Goal: Task Accomplishment & Management: Complete application form

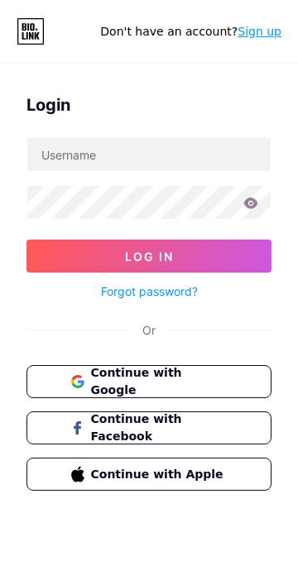
click at [217, 378] on span "Continue with Google" at bounding box center [159, 382] width 136 height 35
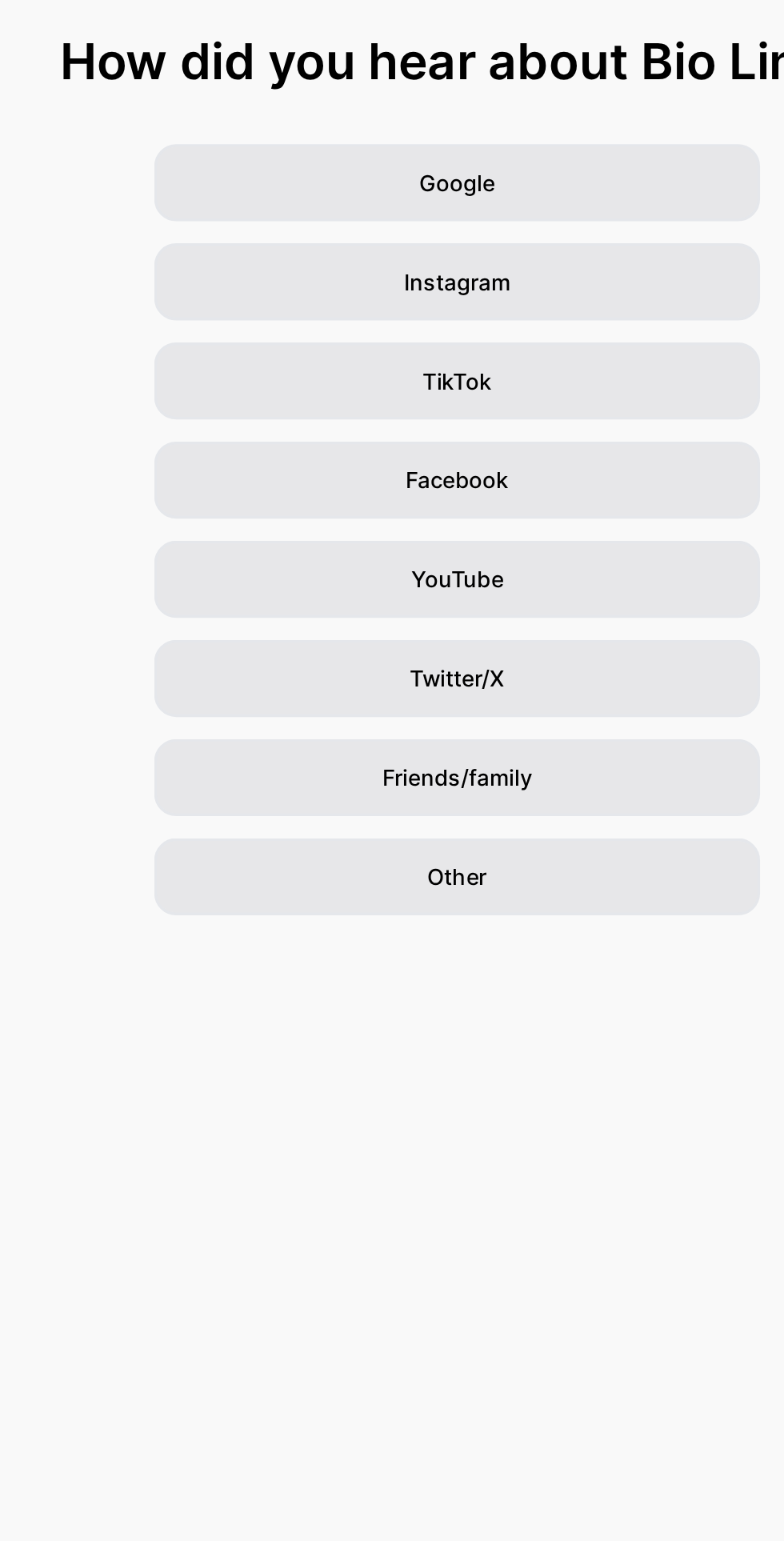
click at [477, 604] on div "Other" at bounding box center [392, 603] width 352 height 45
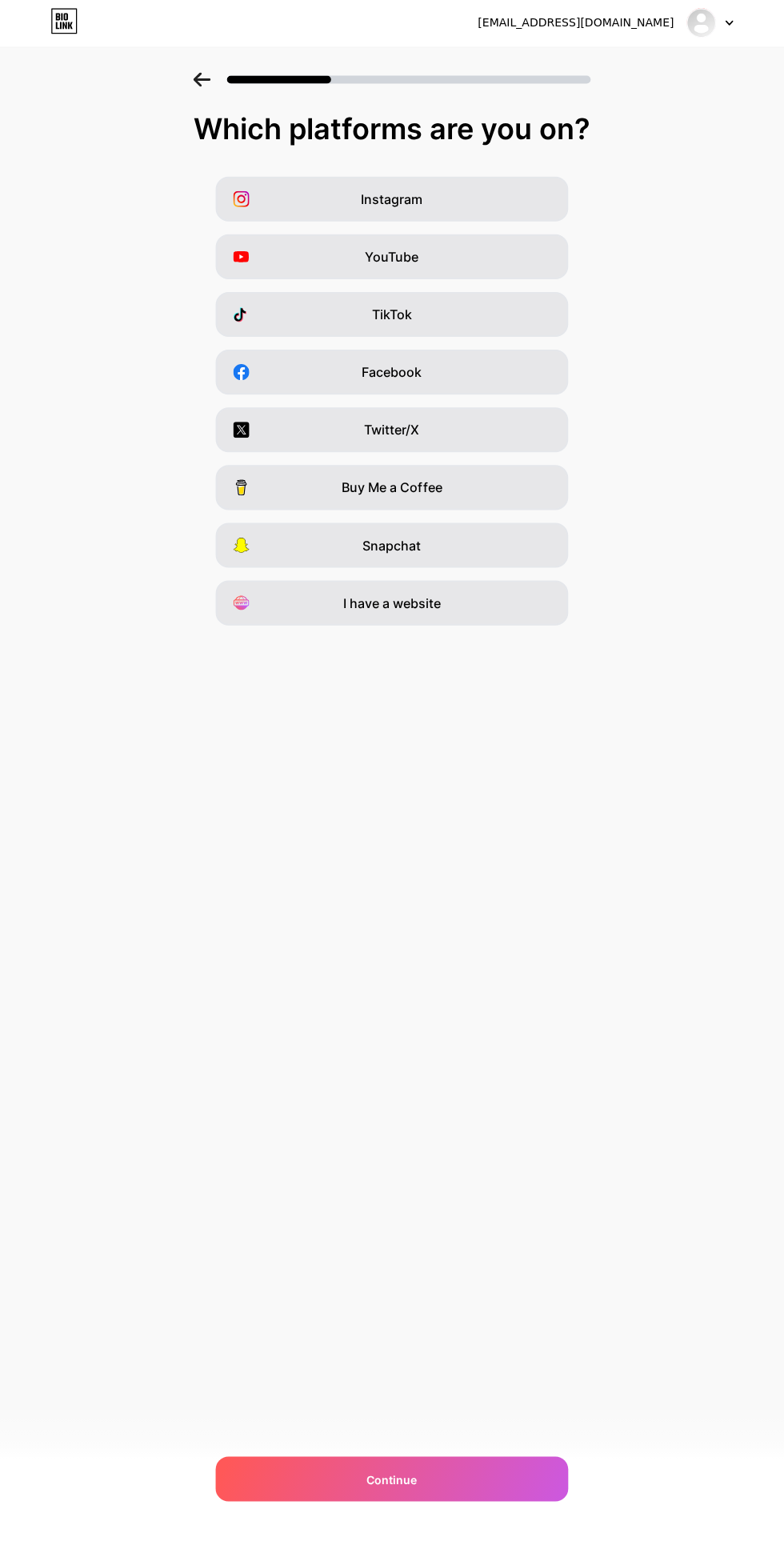
click at [473, 1500] on div "Continue" at bounding box center [392, 1478] width 352 height 45
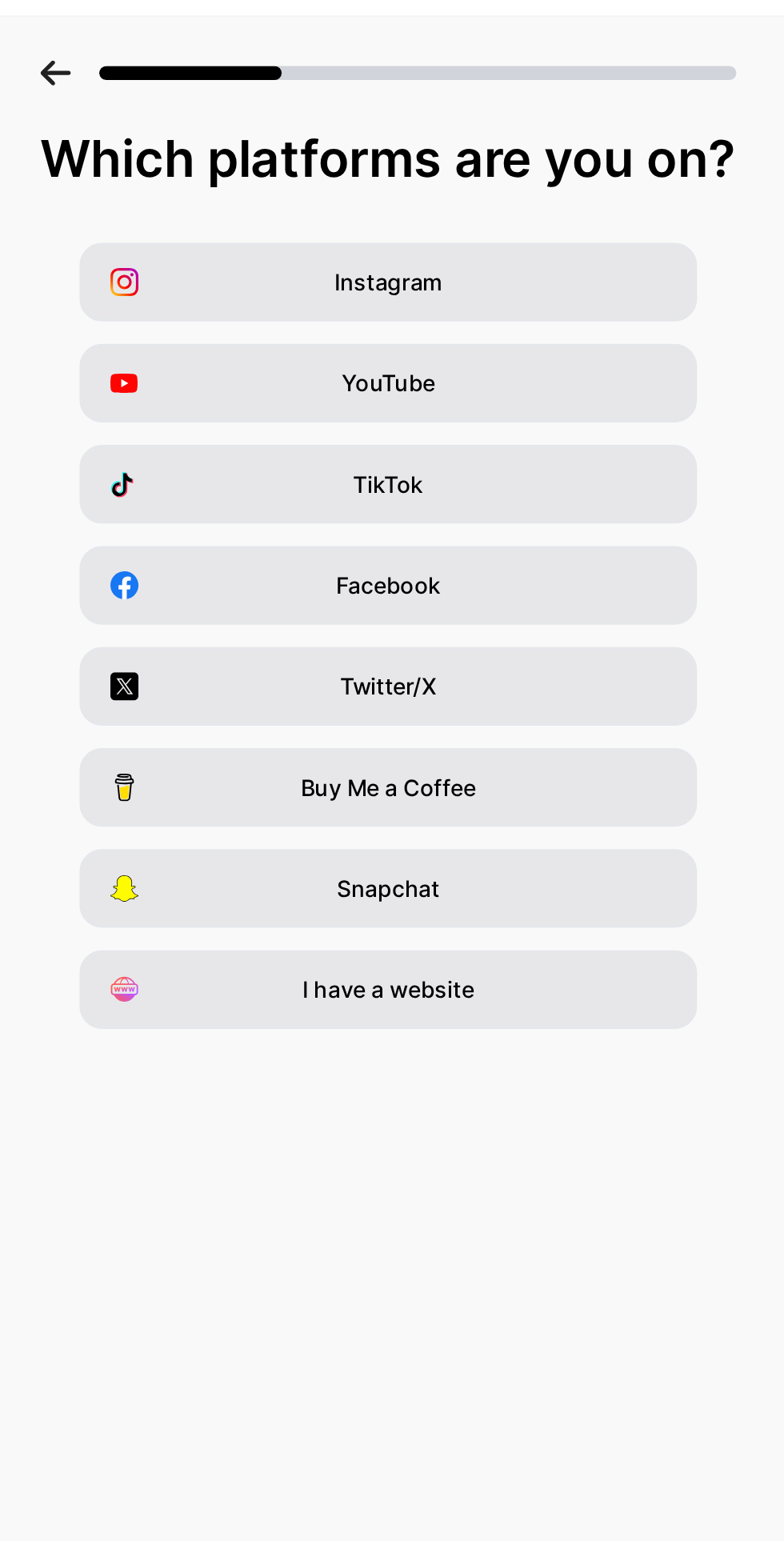
click at [495, 263] on div "YouTube" at bounding box center [392, 257] width 352 height 45
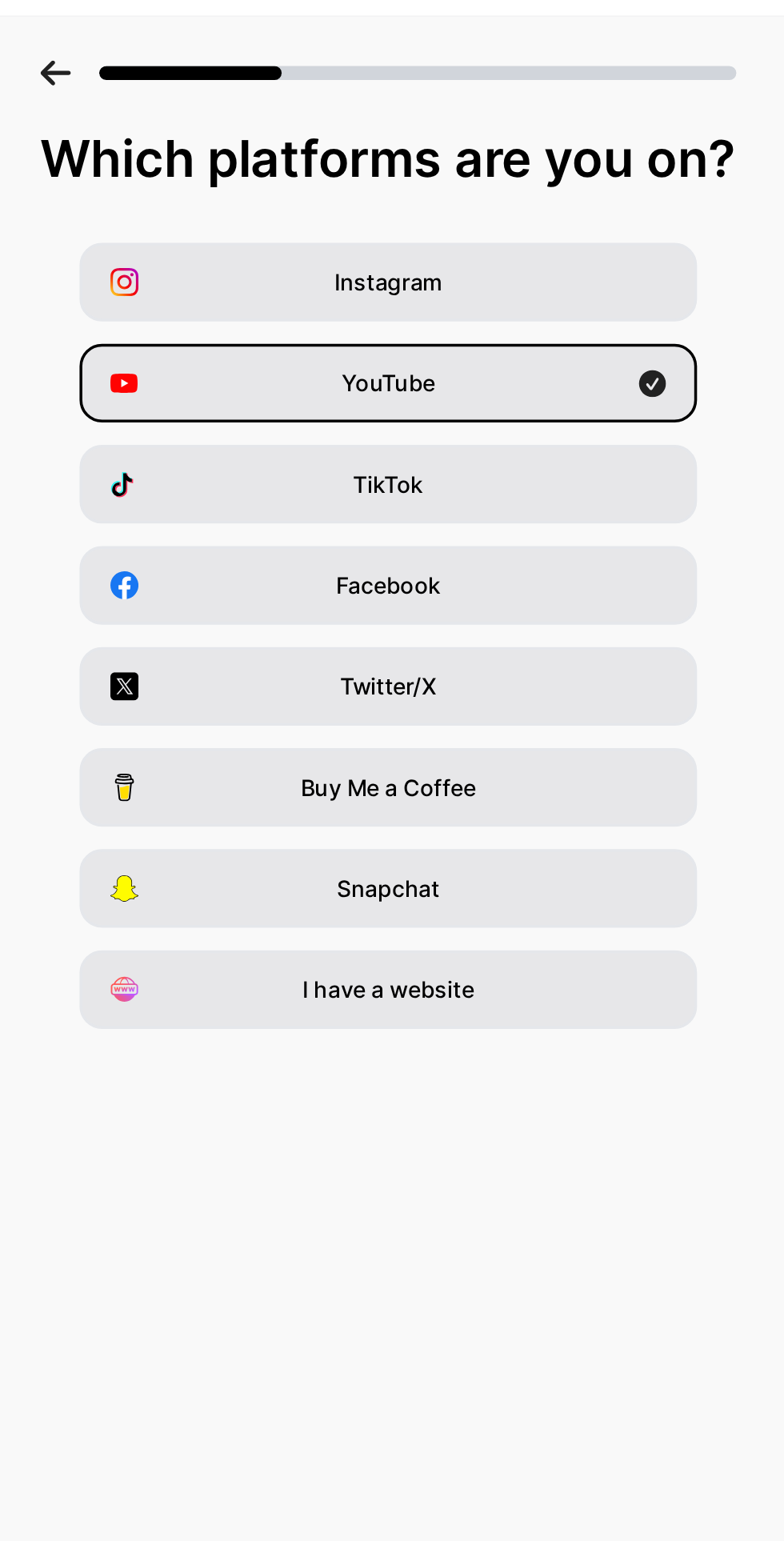
click at [473, 312] on div "TikTok" at bounding box center [392, 316] width 352 height 45
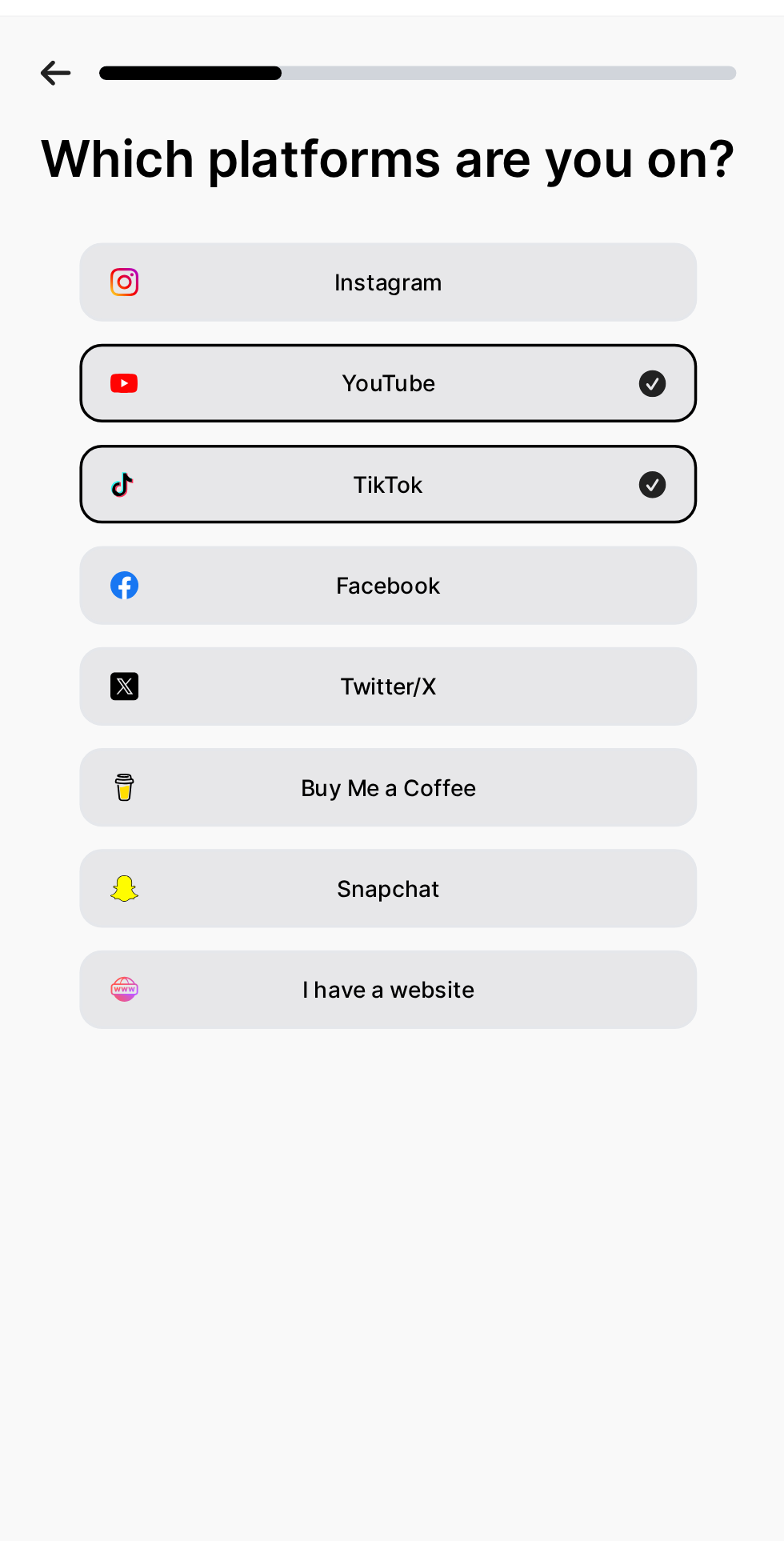
click at [488, 308] on div "TikTok" at bounding box center [392, 316] width 352 height 45
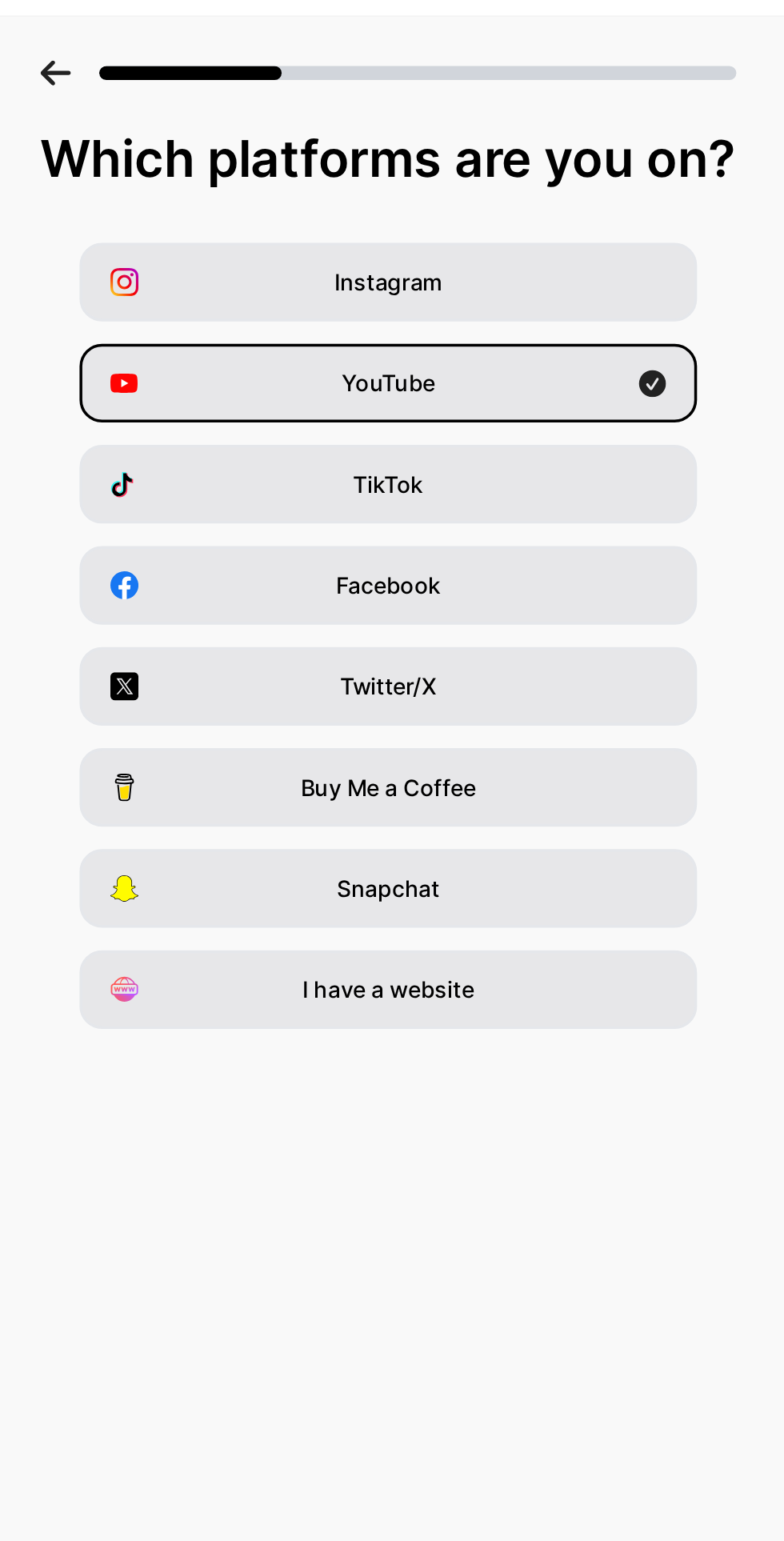
click at [497, 267] on div "YouTube" at bounding box center [392, 257] width 352 height 45
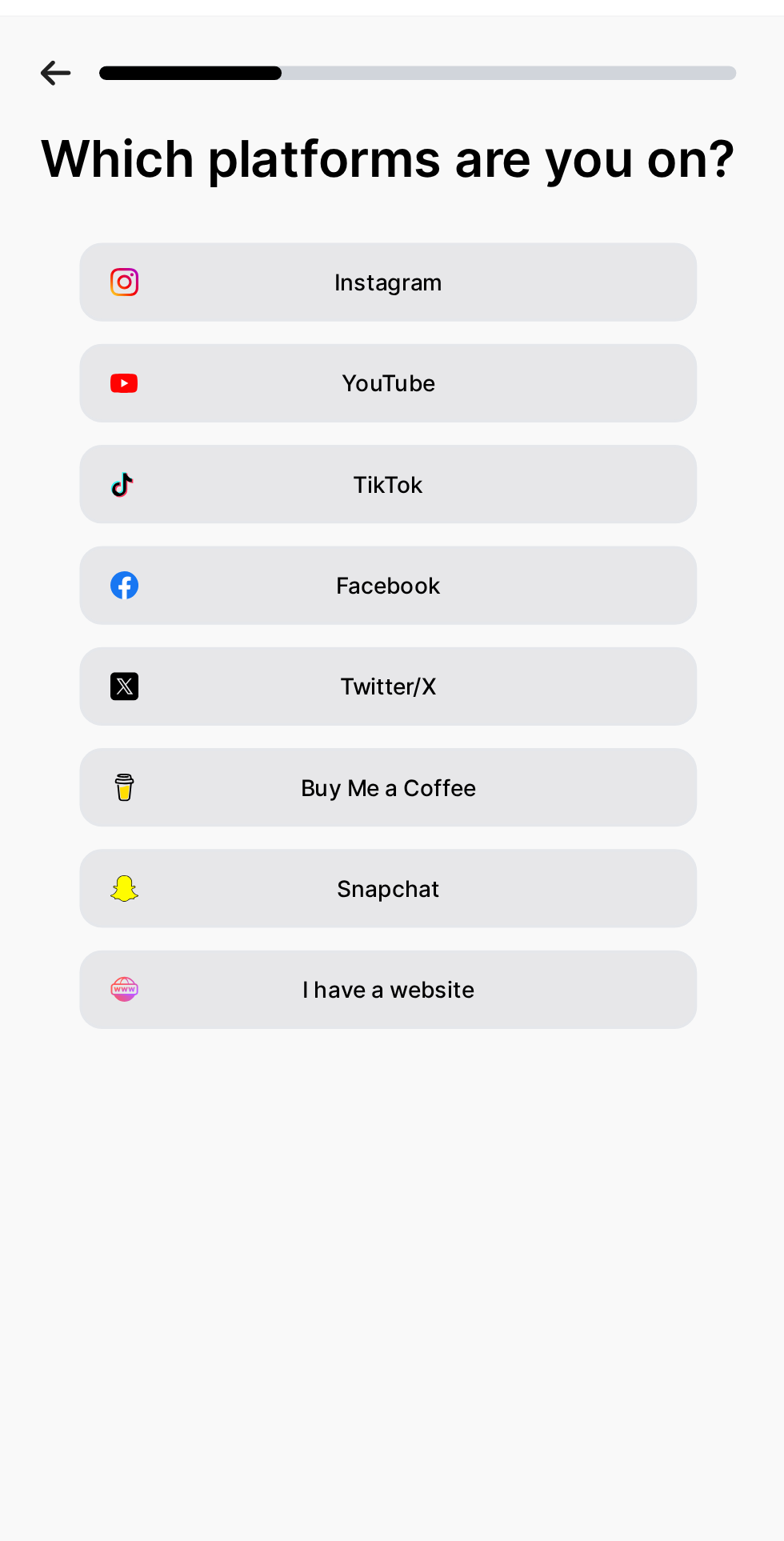
click at [511, 269] on div "YouTube" at bounding box center [392, 257] width 352 height 45
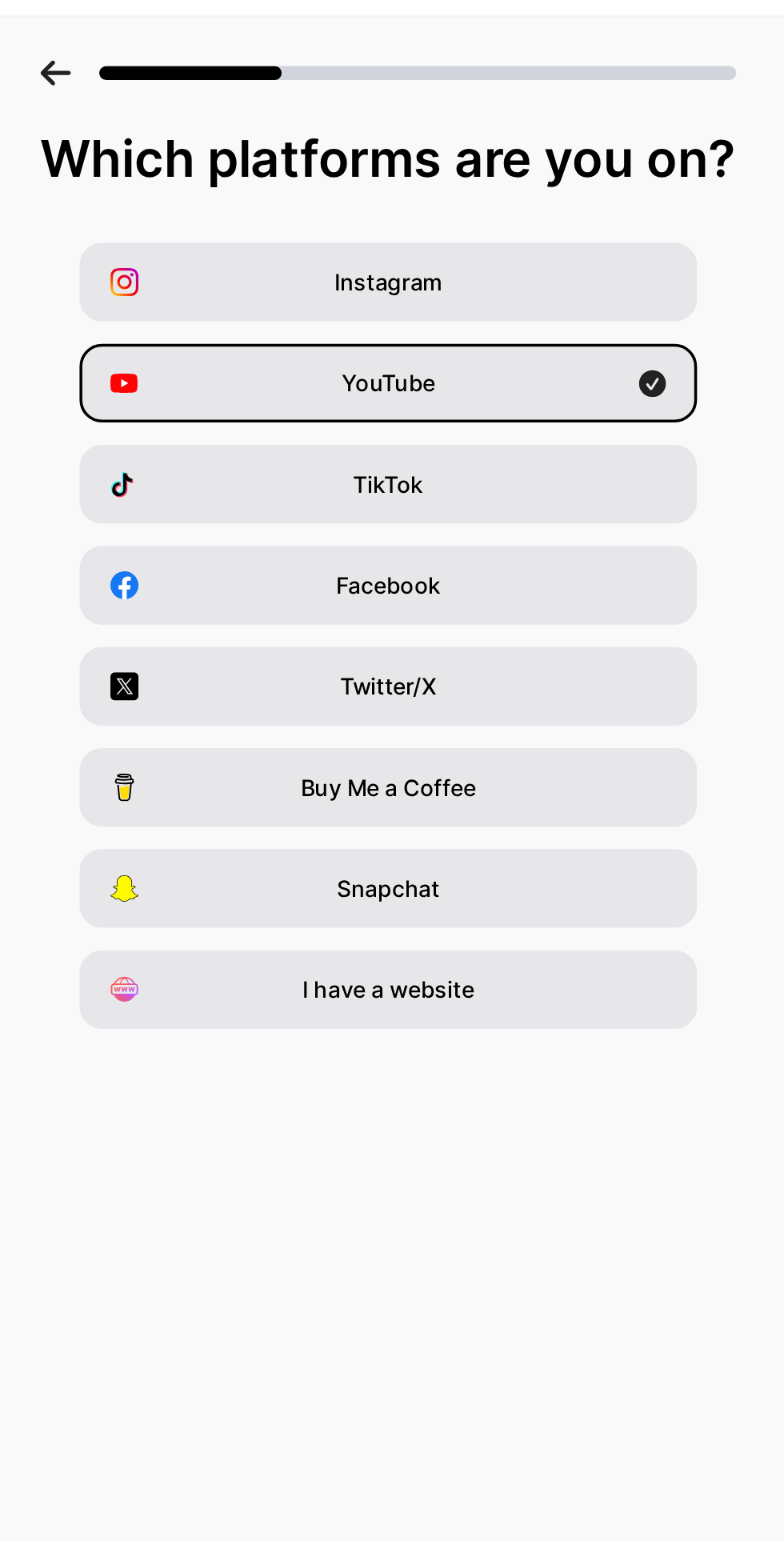
click at [449, 267] on div "YouTube" at bounding box center [392, 257] width 352 height 45
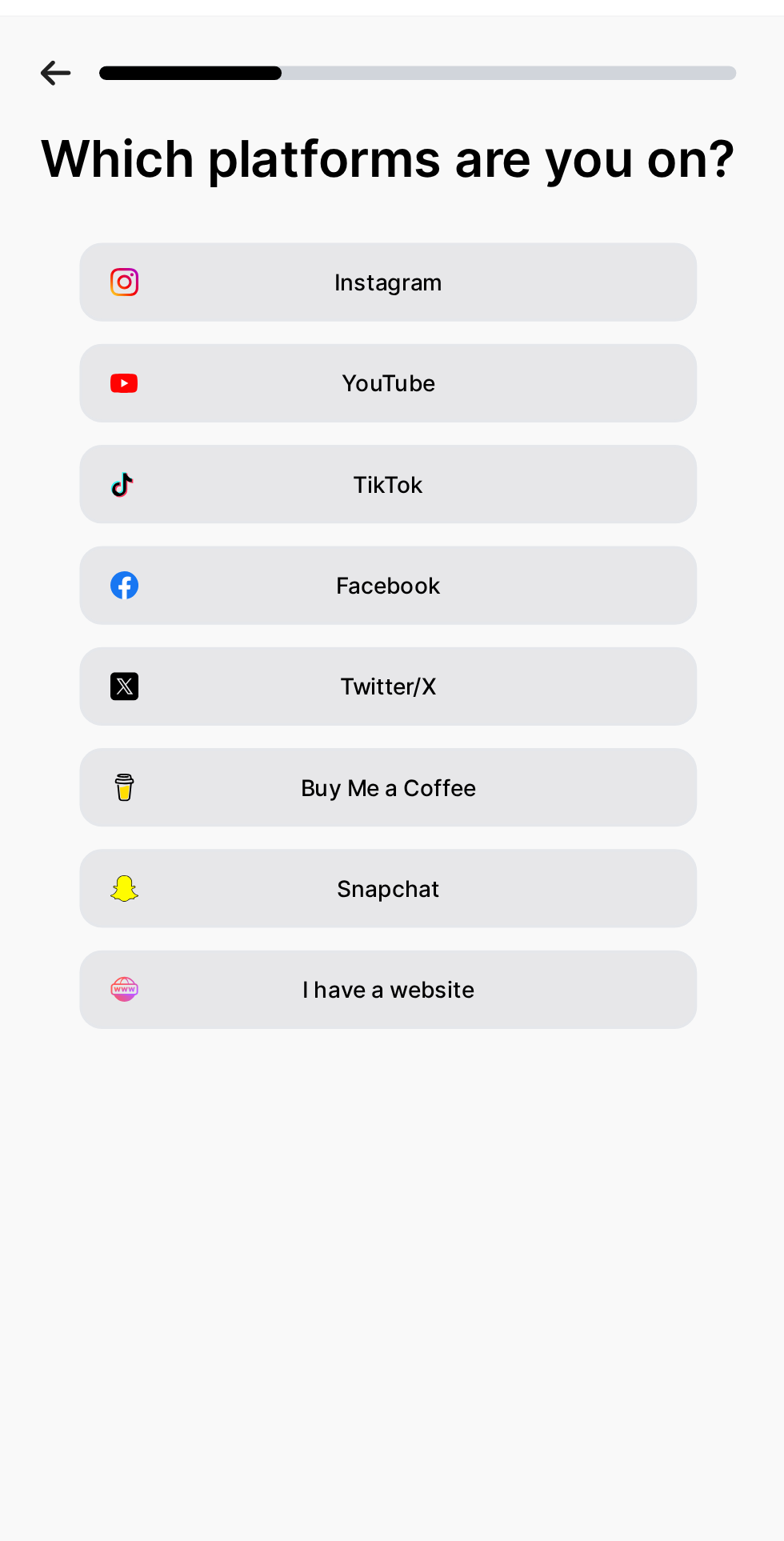
click at [487, 617] on div "I have a website" at bounding box center [392, 603] width 352 height 45
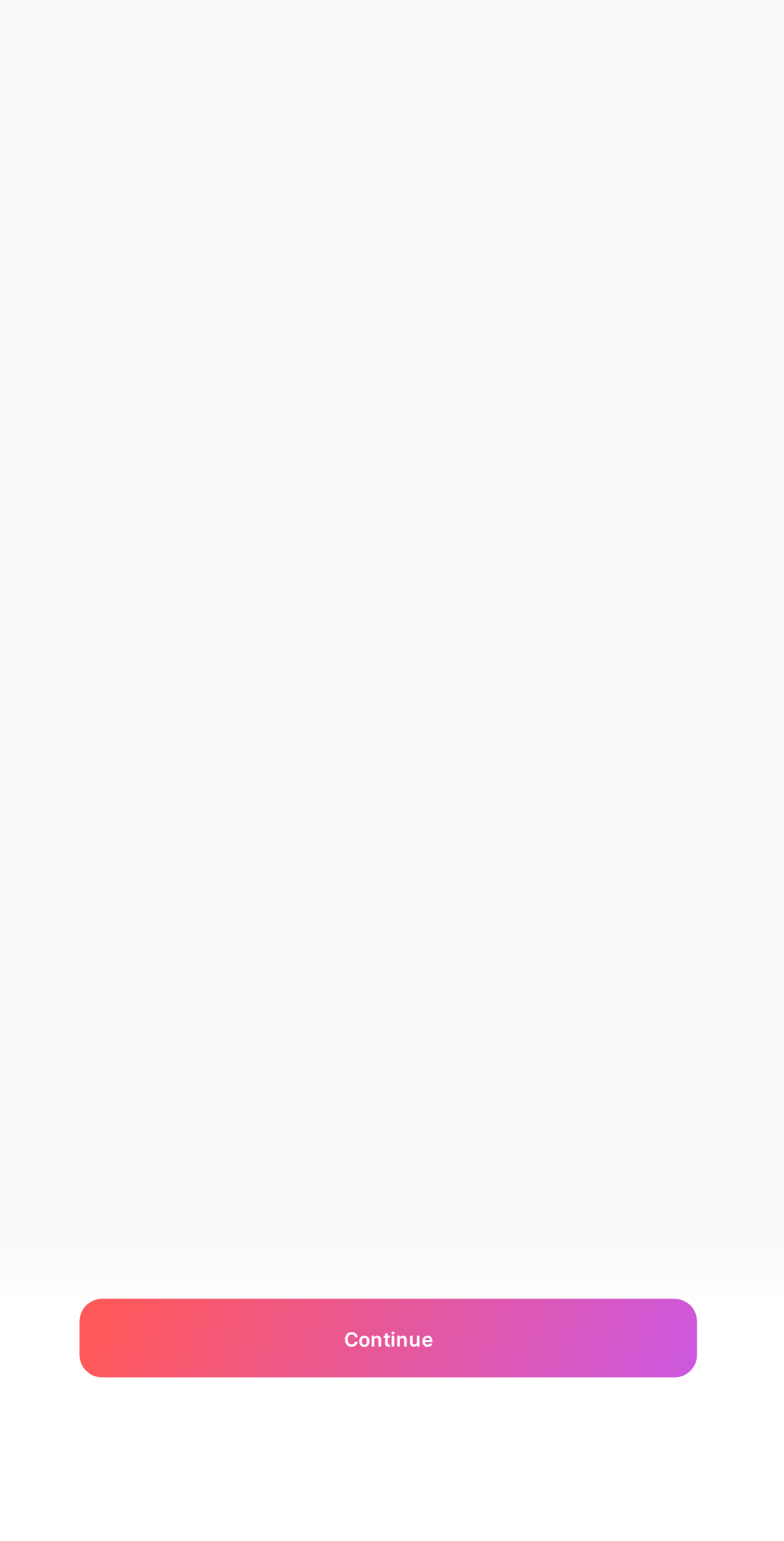
click at [469, 1500] on div "Continue" at bounding box center [392, 1478] width 352 height 45
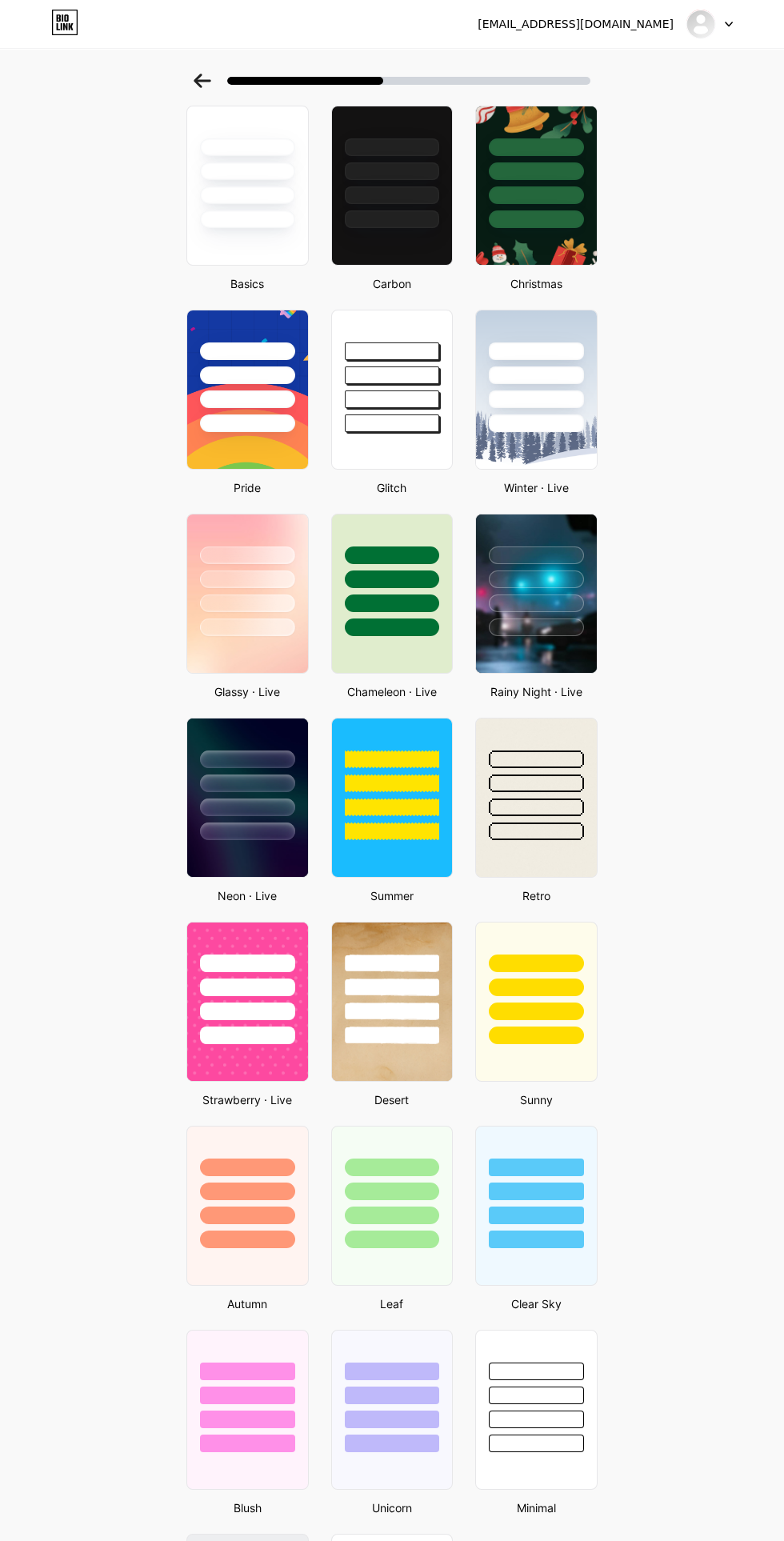
scroll to position [121, 0]
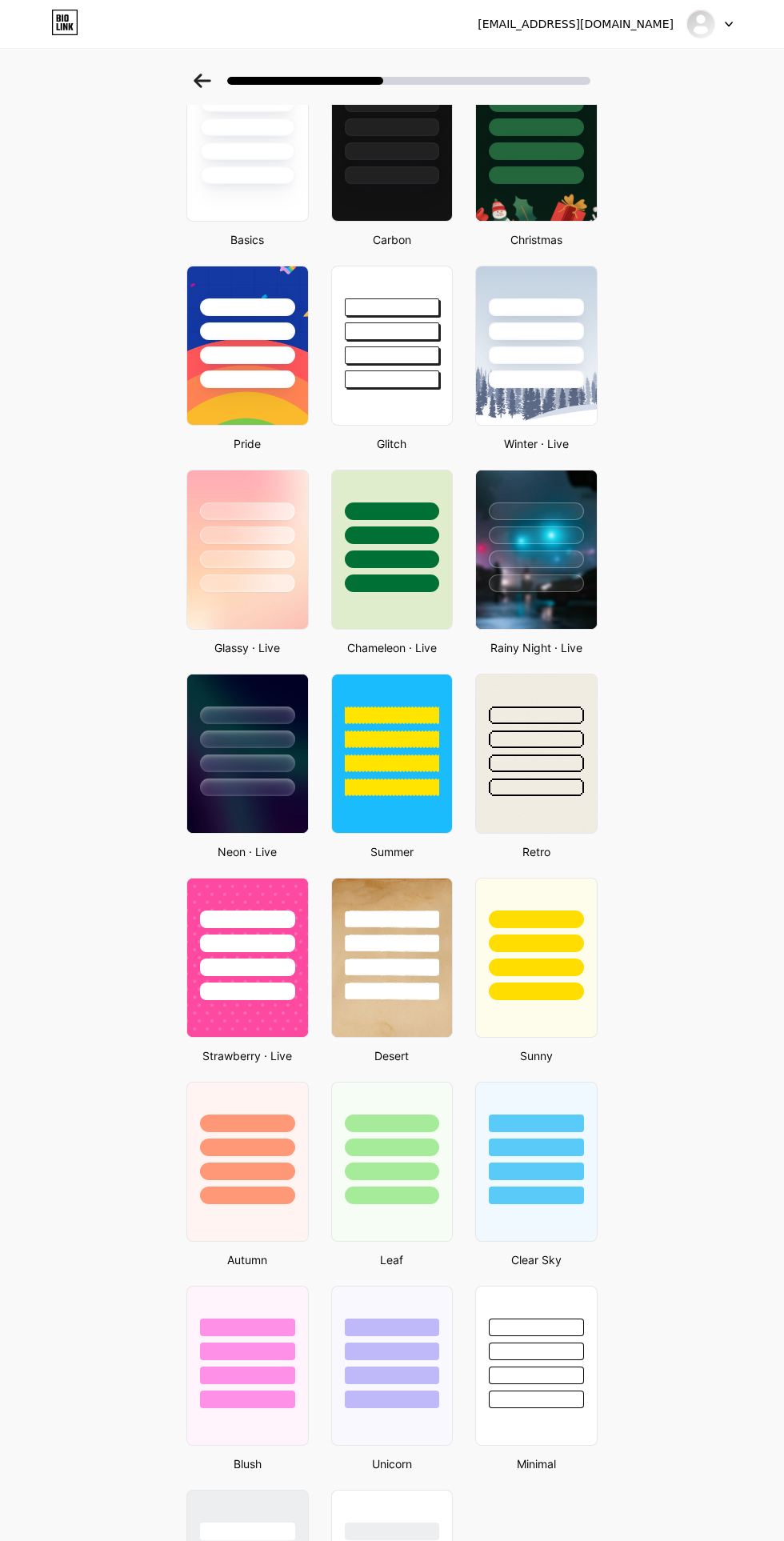
click at [272, 764] on div at bounding box center [248, 764] width 95 height 17
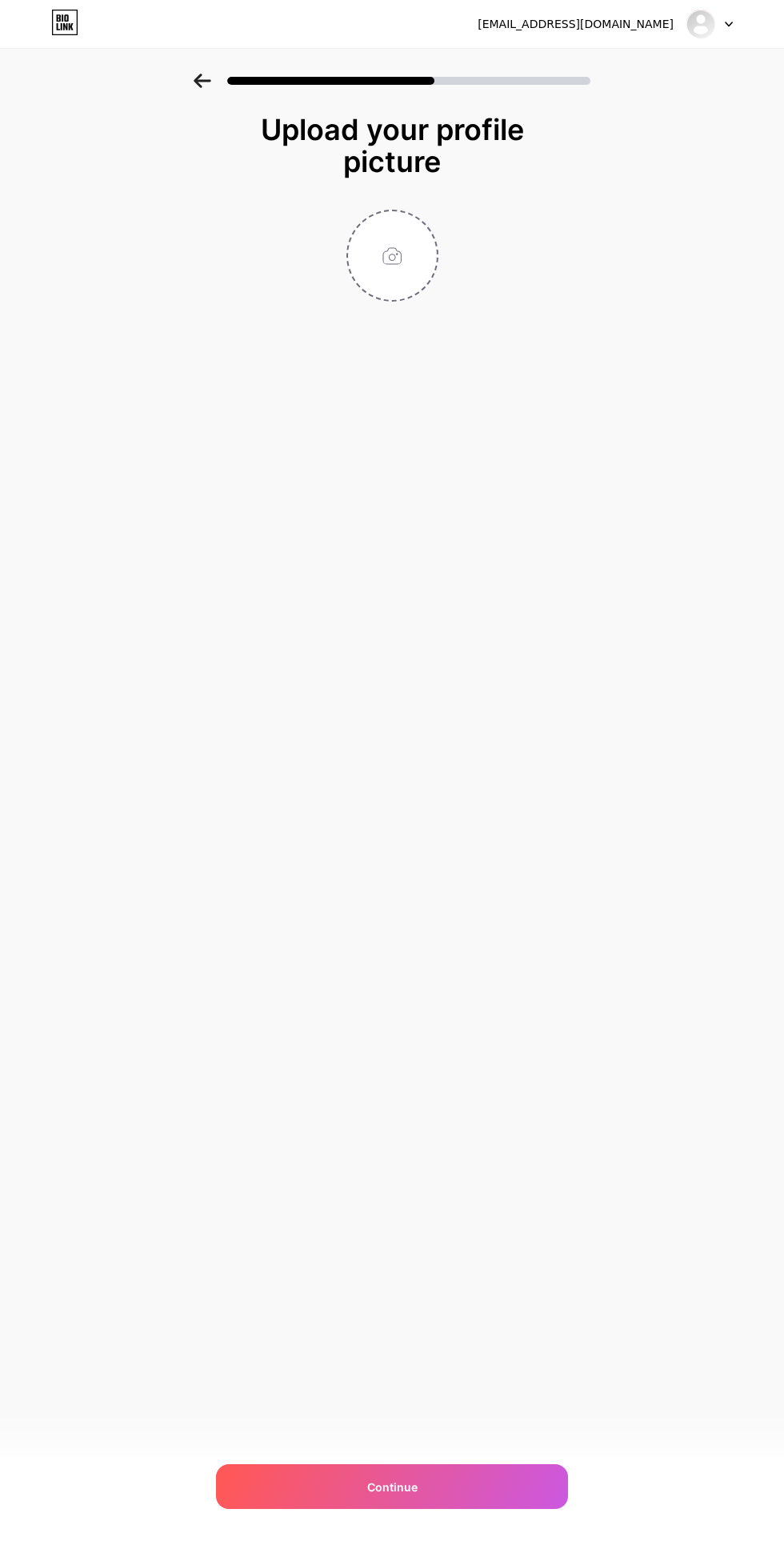
scroll to position [25, 0]
click at [395, 246] on input "file" at bounding box center [393, 256] width 89 height 89
click at [385, 230] on input "file" at bounding box center [393, 256] width 89 height 89
click at [398, 287] on input "file" at bounding box center [393, 256] width 89 height 89
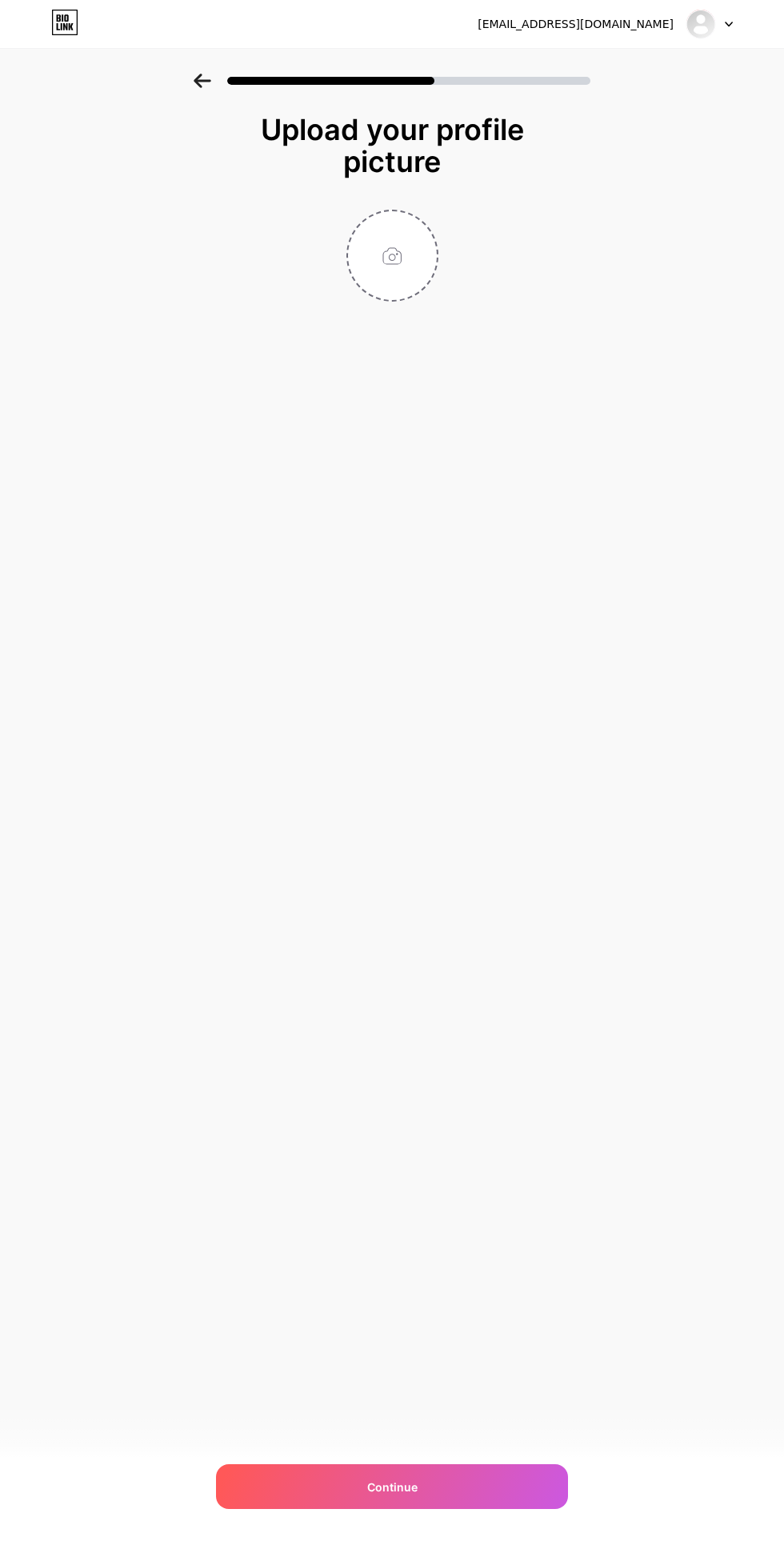
type input "C:\fakepath\20250926_033805.png"
click at [417, 283] on input "file" at bounding box center [393, 256] width 89 height 89
click at [477, 1467] on div "Continue" at bounding box center [392, 1487] width 352 height 45
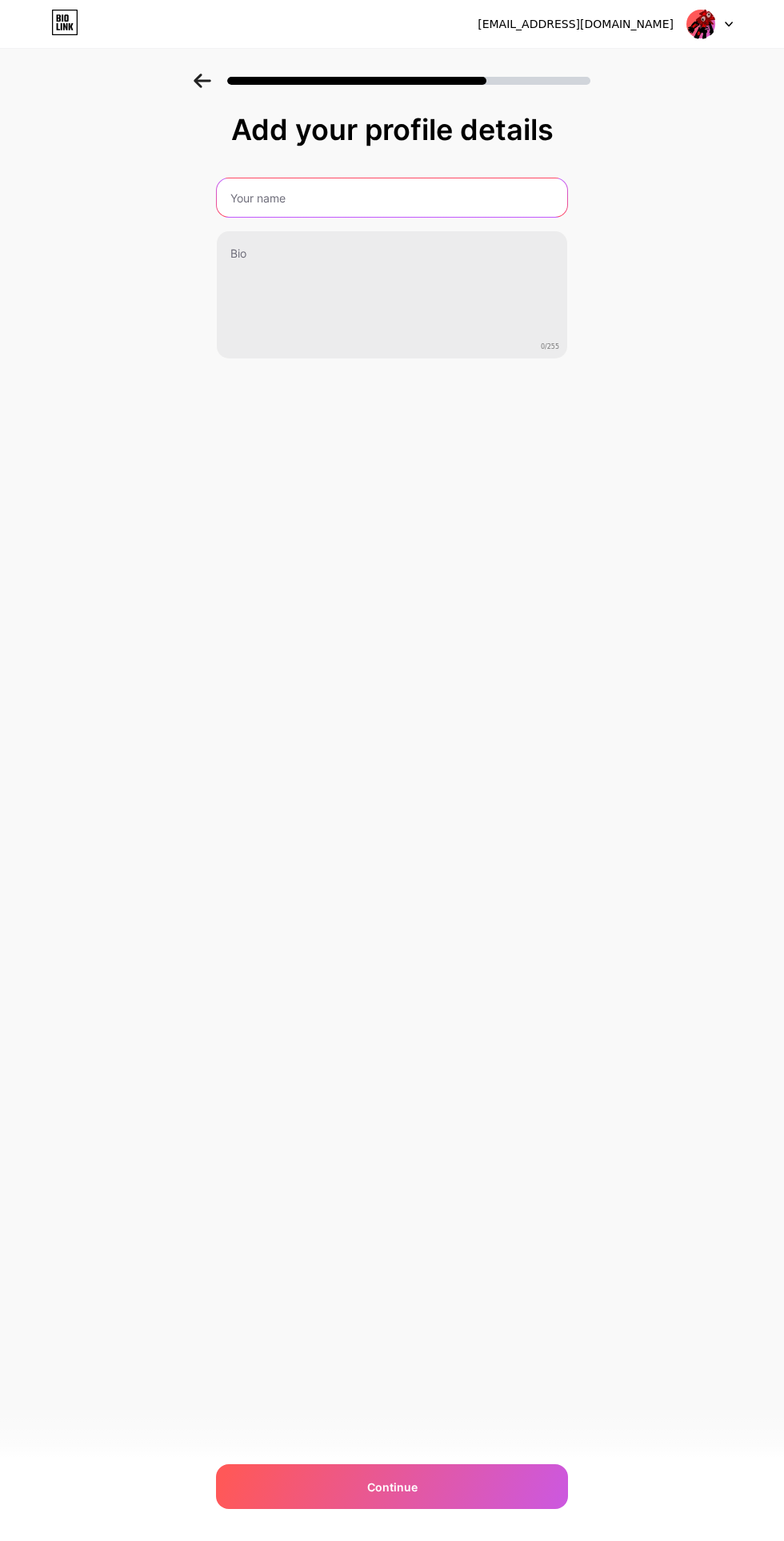
click at [489, 198] on input "text" at bounding box center [392, 197] width 350 height 39
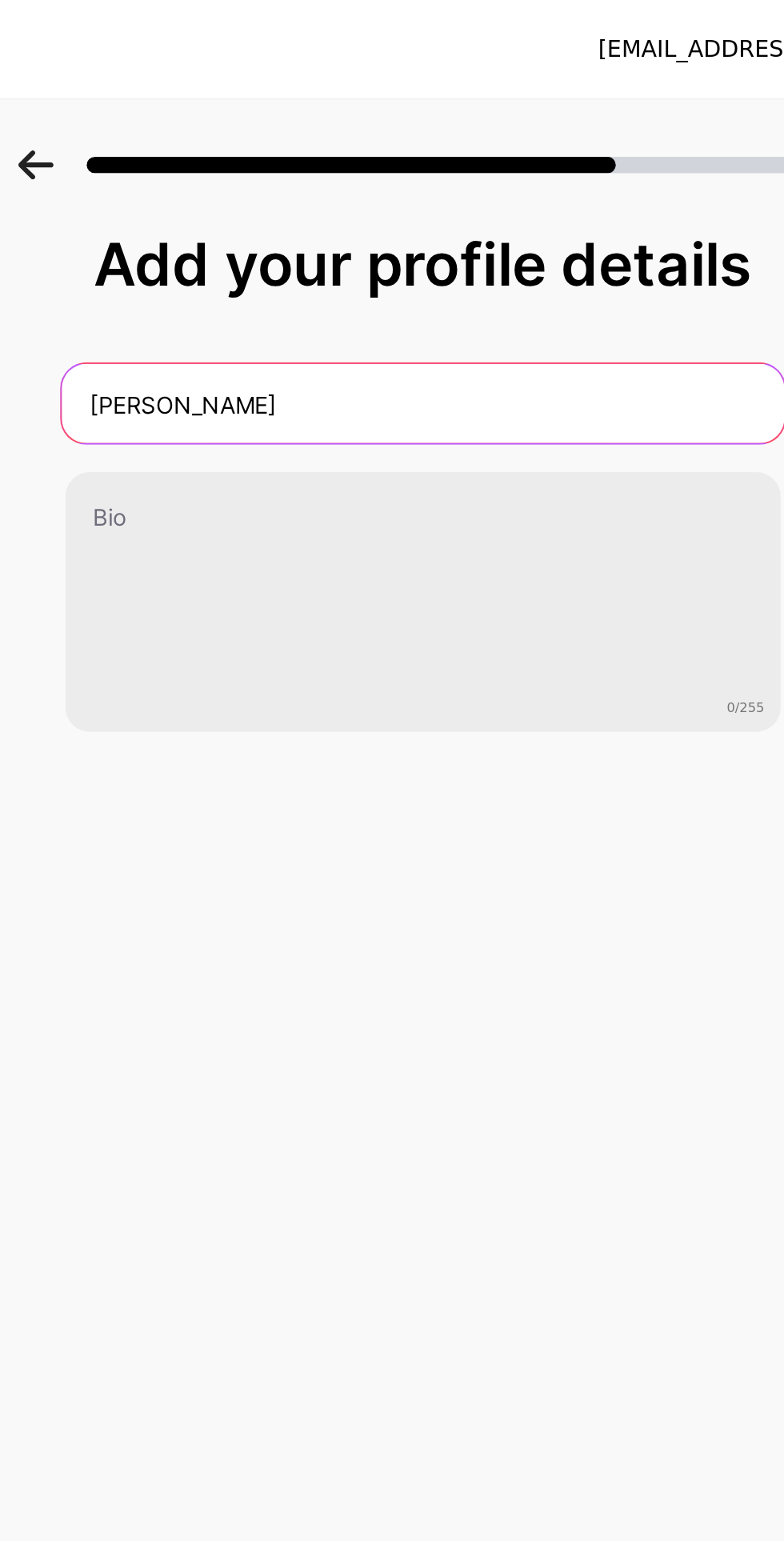
type input "[PERSON_NAME]"
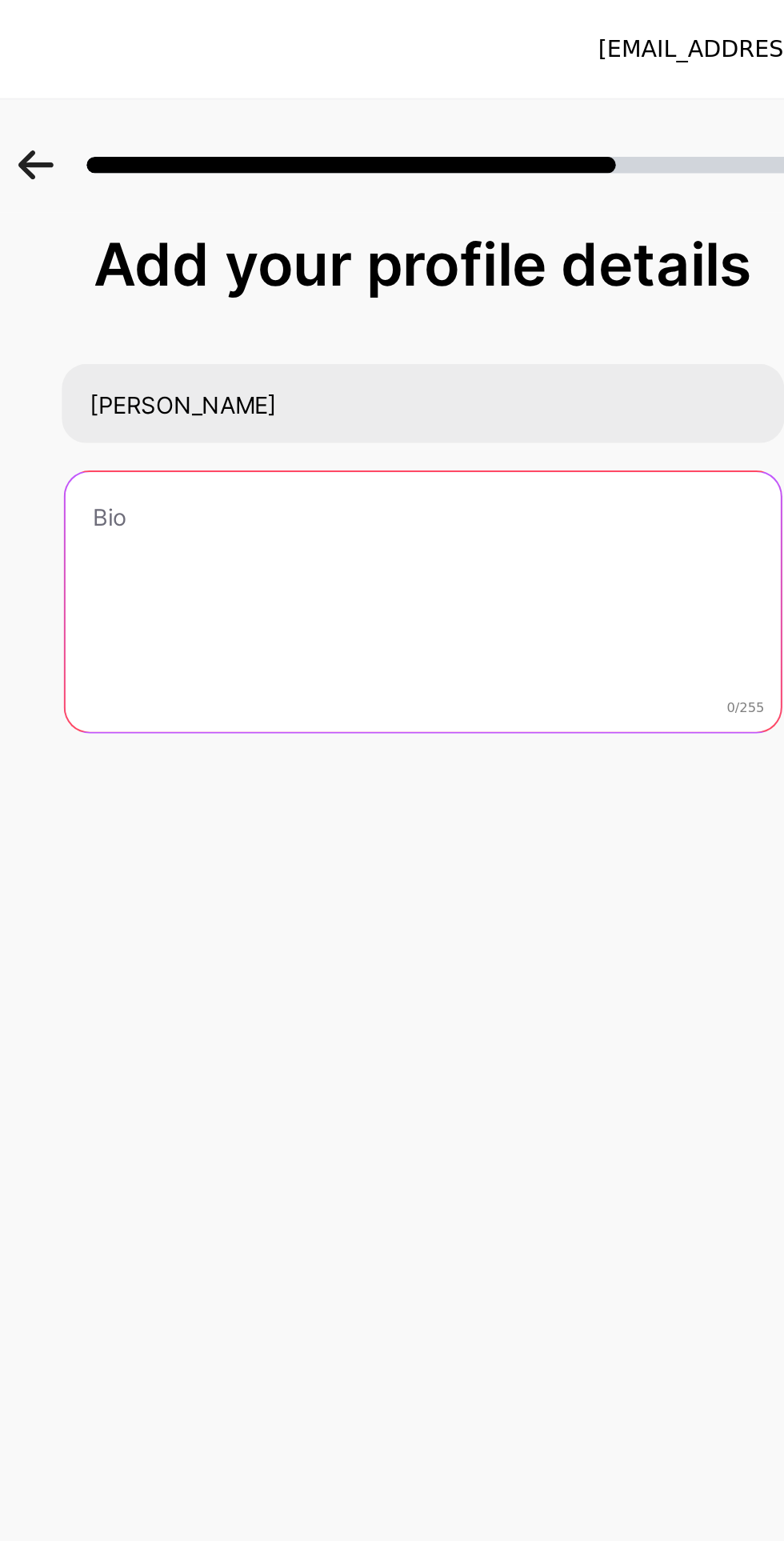
click at [389, 257] on textarea at bounding box center [392, 295] width 350 height 129
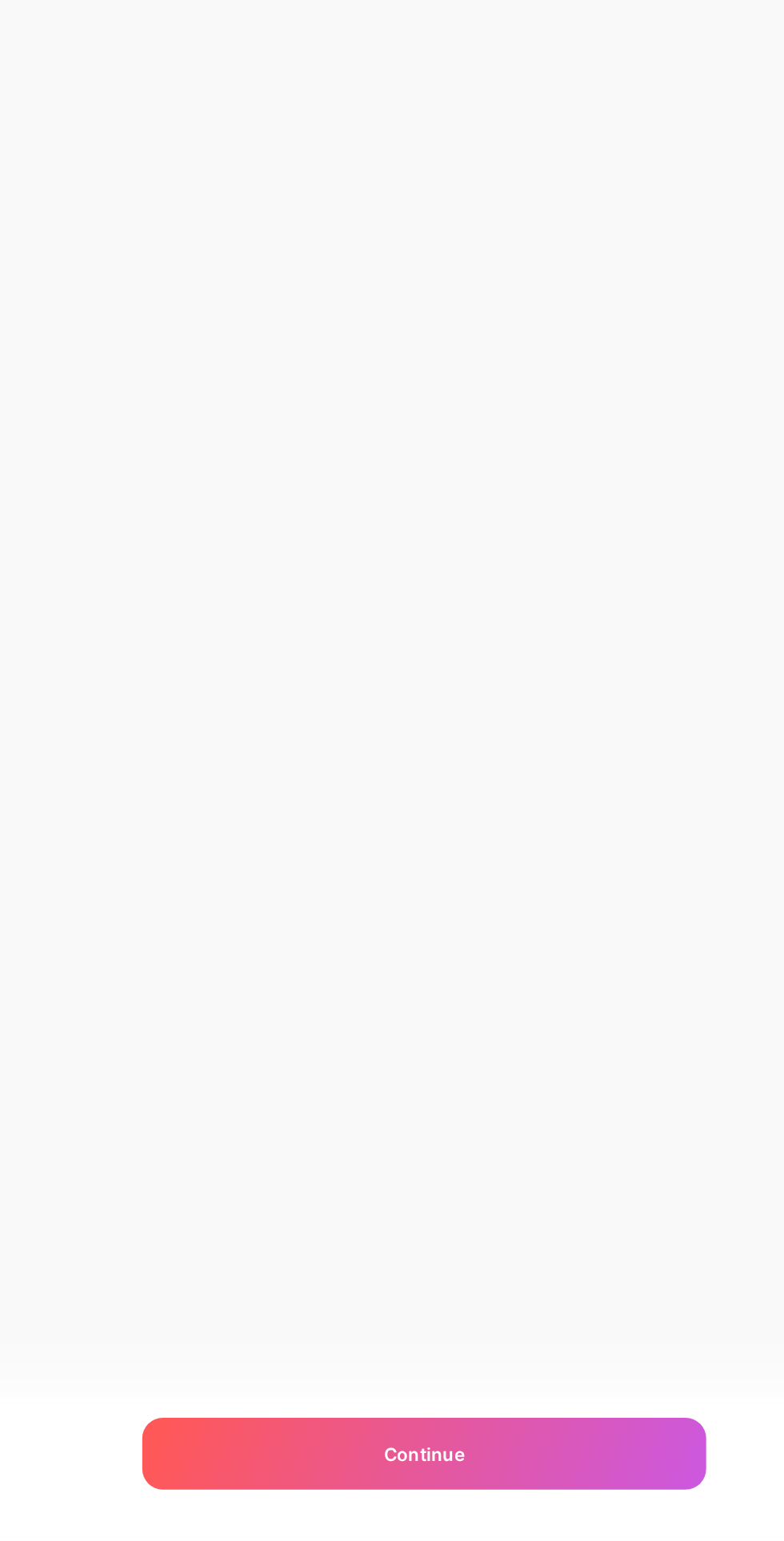
click at [438, 1482] on div "Continue" at bounding box center [392, 1487] width 352 height 45
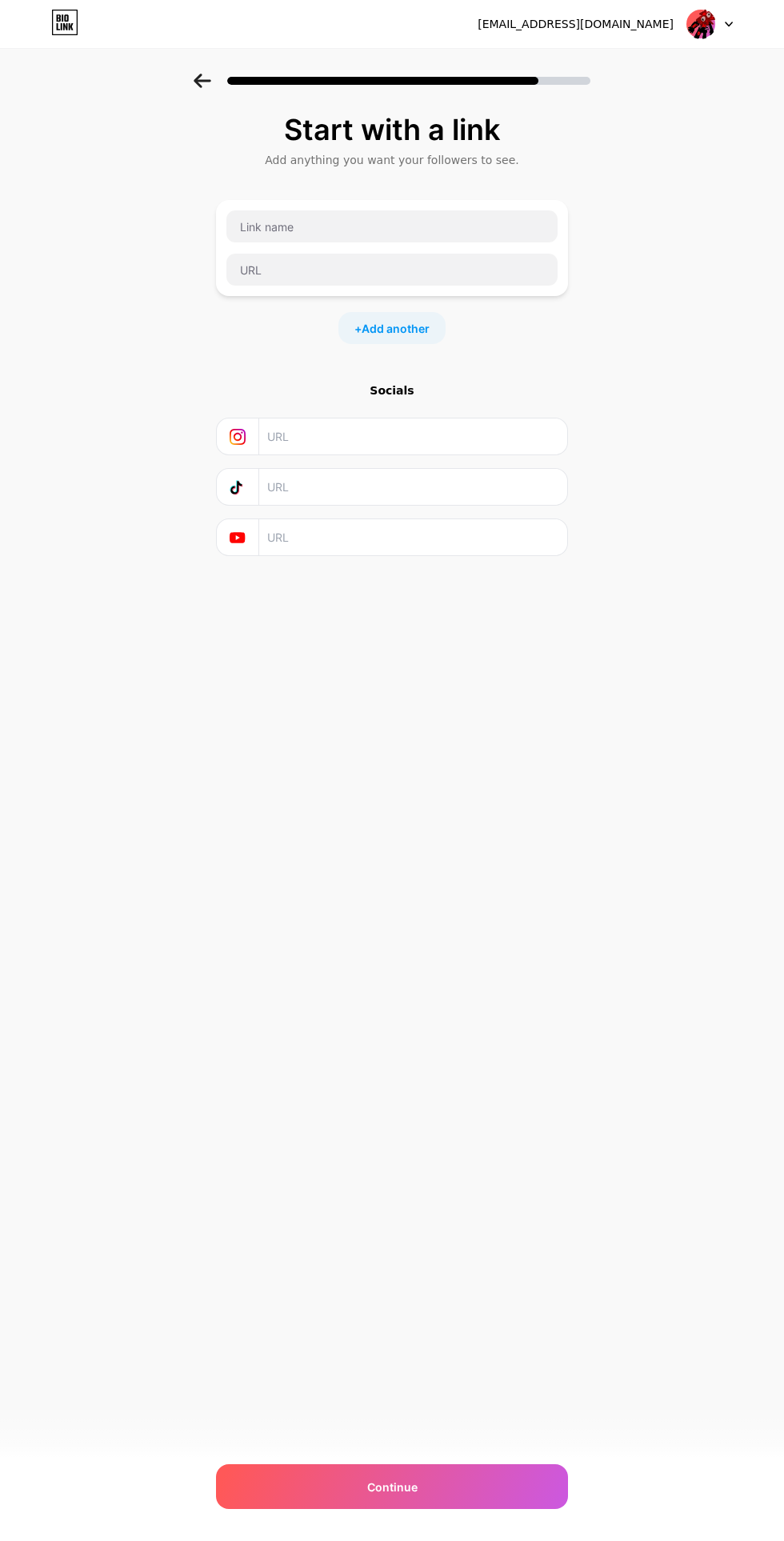
scroll to position [46, 0]
click at [501, 1503] on div "Continue" at bounding box center [392, 1487] width 352 height 45
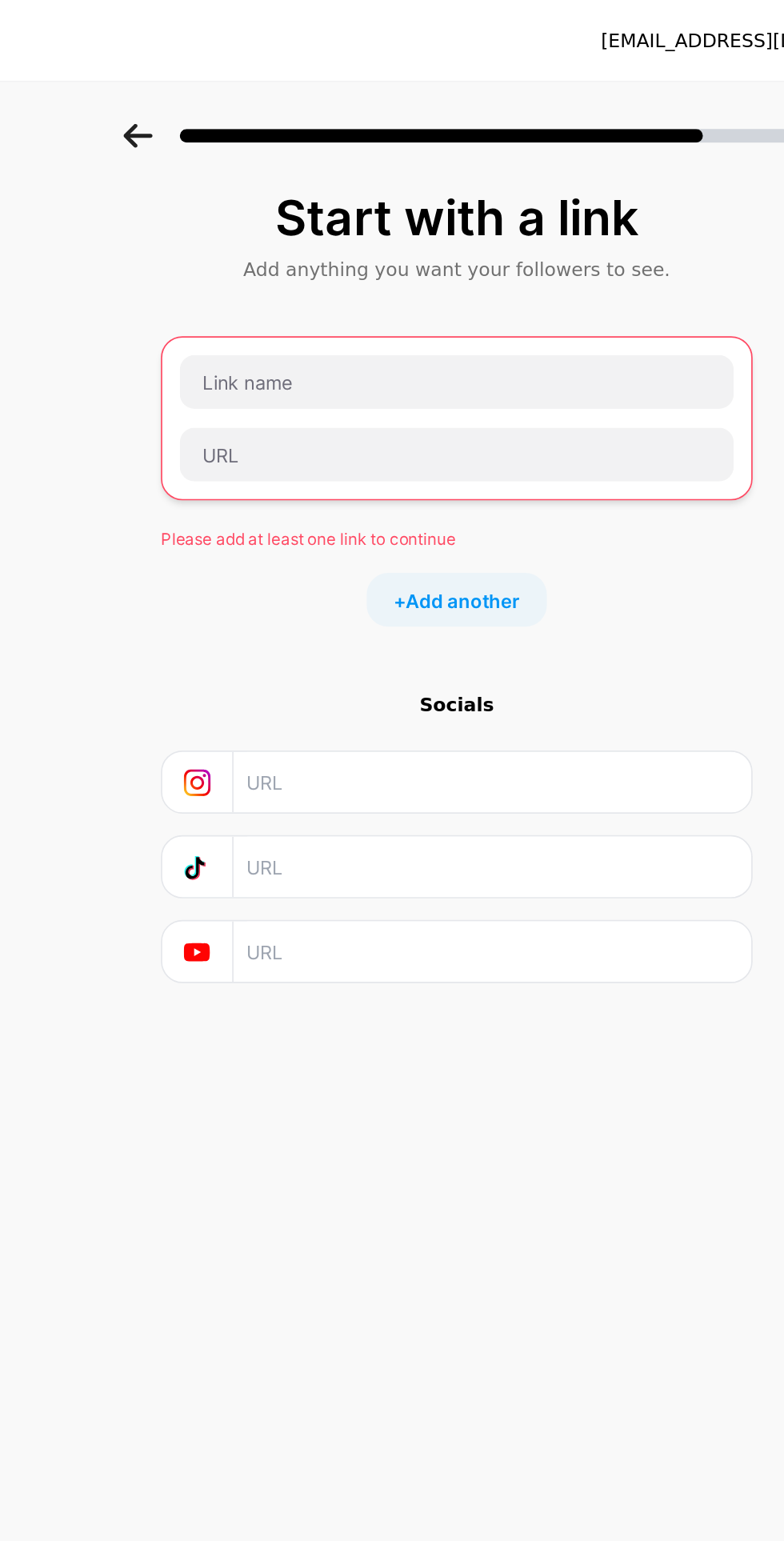
scroll to position [25, 0]
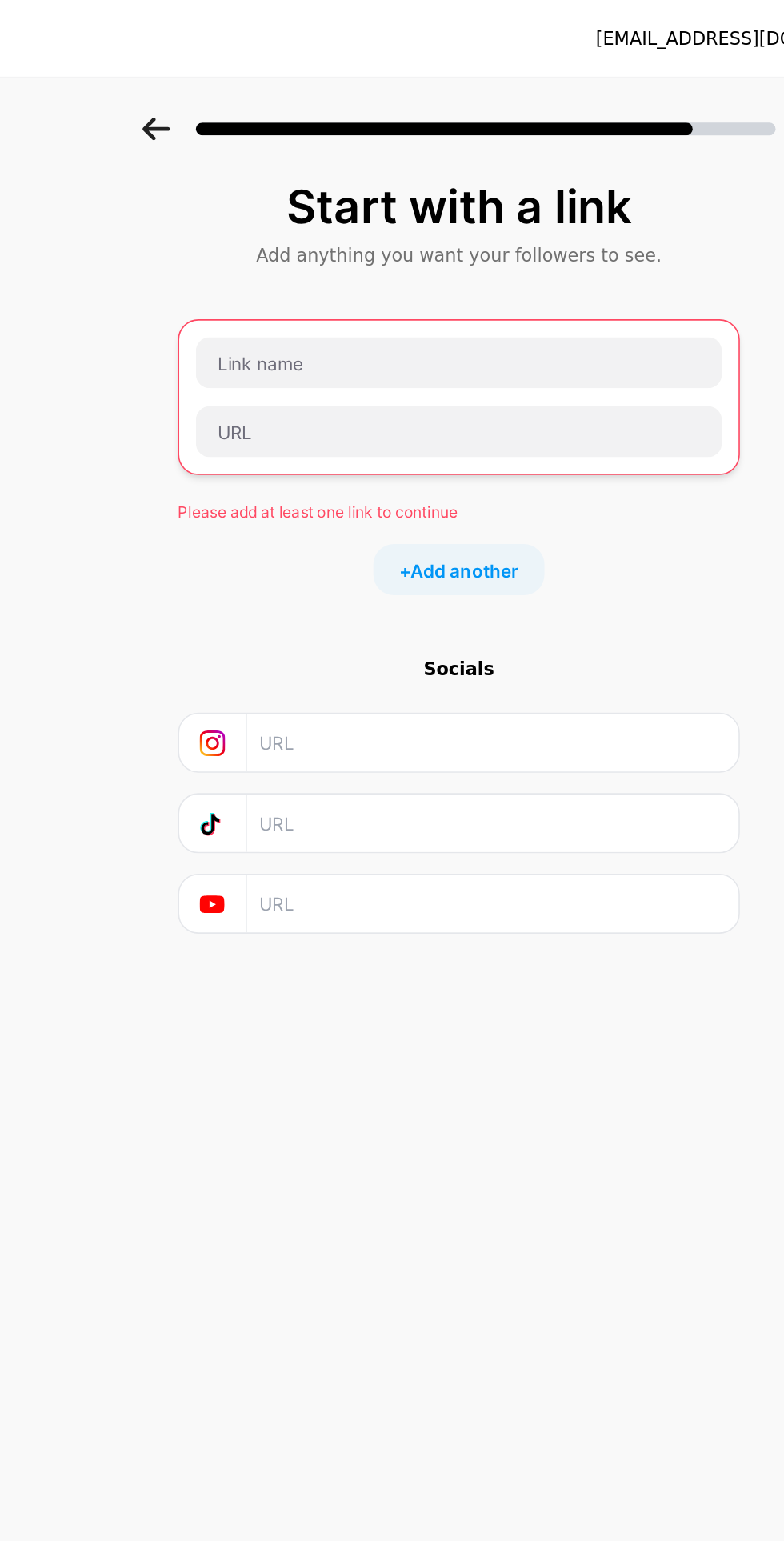
click at [390, 348] on span "Add another" at bounding box center [396, 356] width 68 height 16
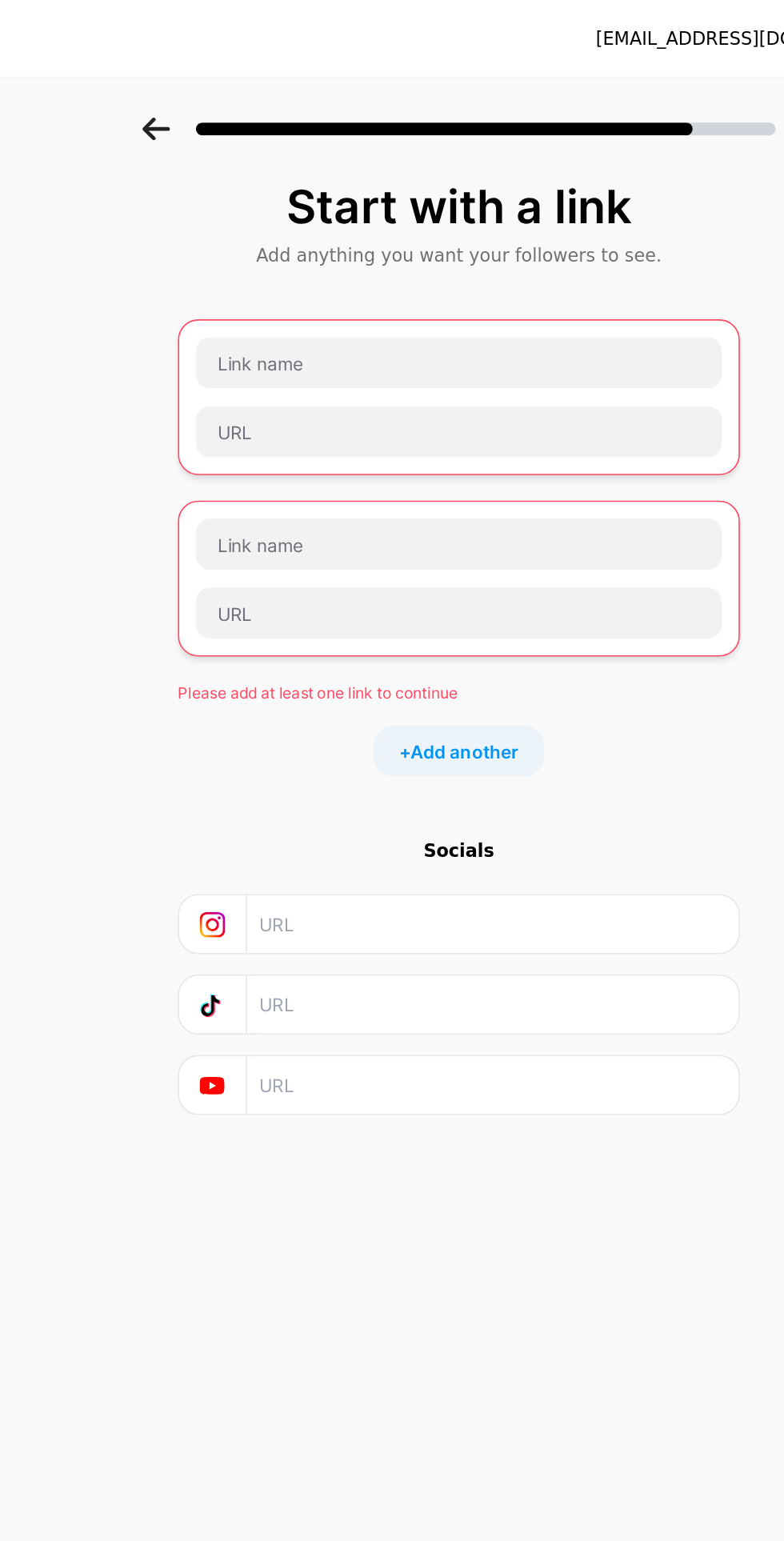
scroll to position [0, 0]
click at [425, 679] on input "text" at bounding box center [412, 680] width 290 height 36
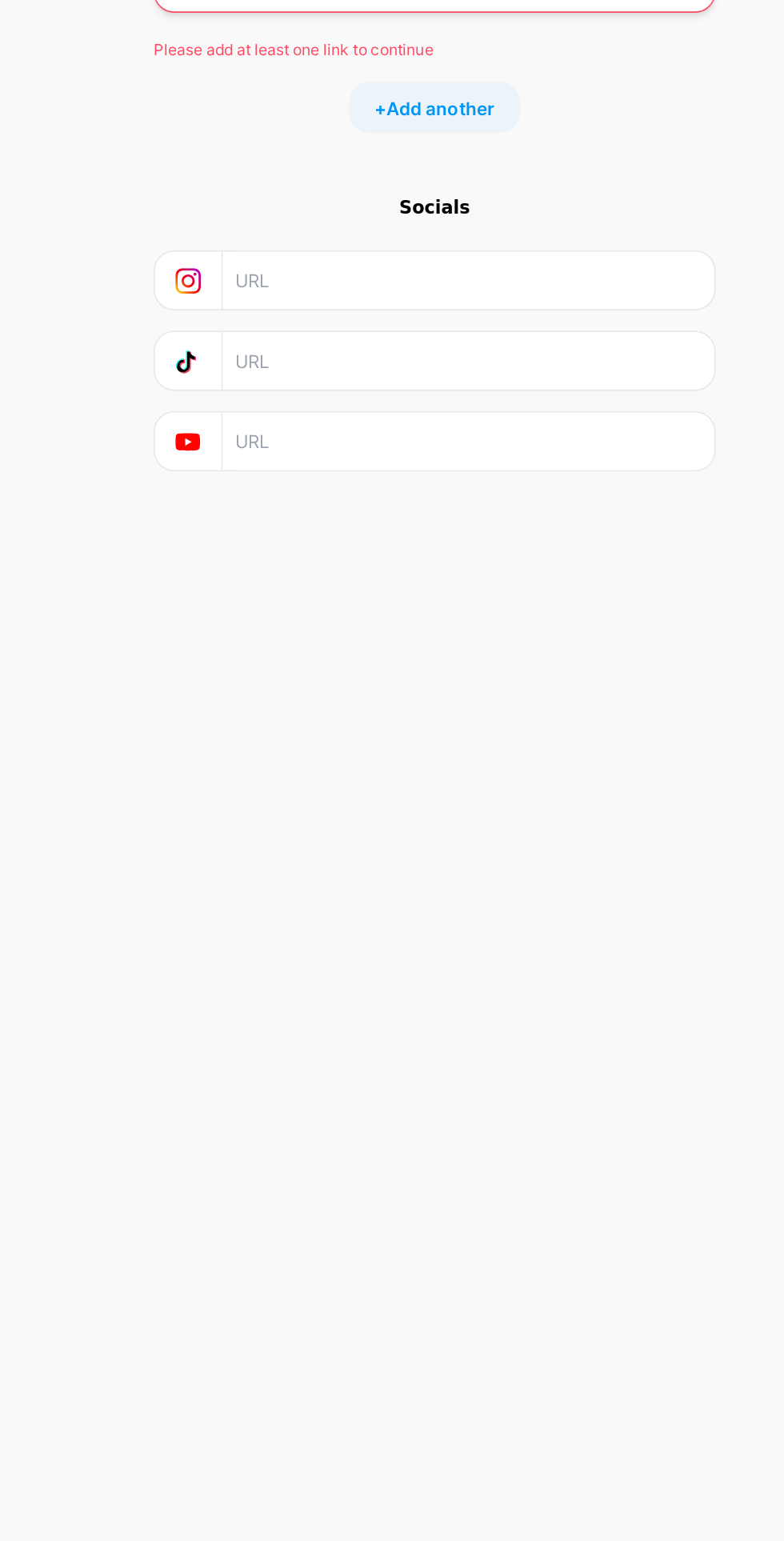
click at [394, 681] on input "text" at bounding box center [412, 680] width 290 height 36
type input "[URL][DOMAIN_NAME]"
click at [408, 635] on input "text" at bounding box center [412, 629] width 290 height 36
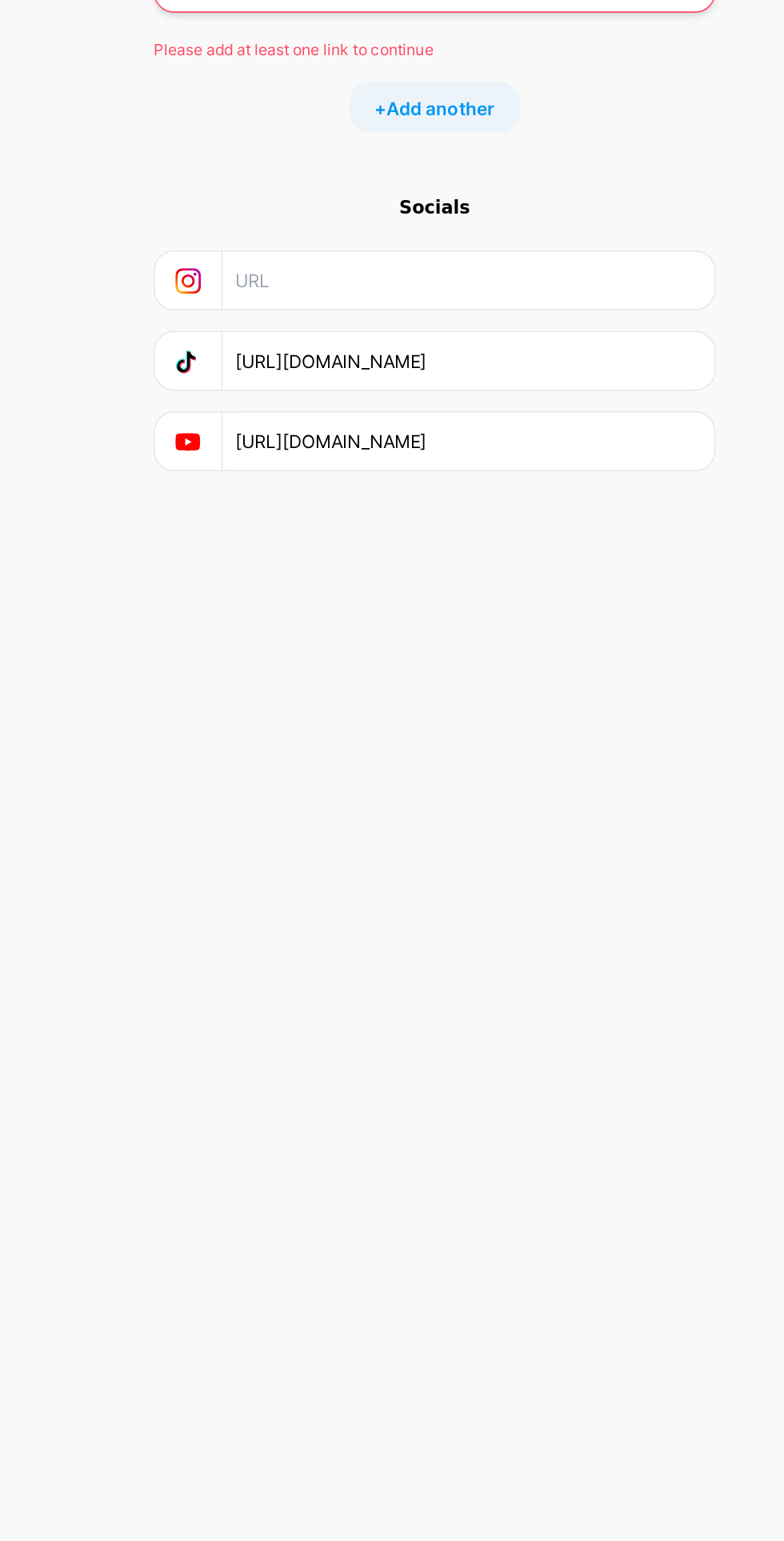
scroll to position [0, 45]
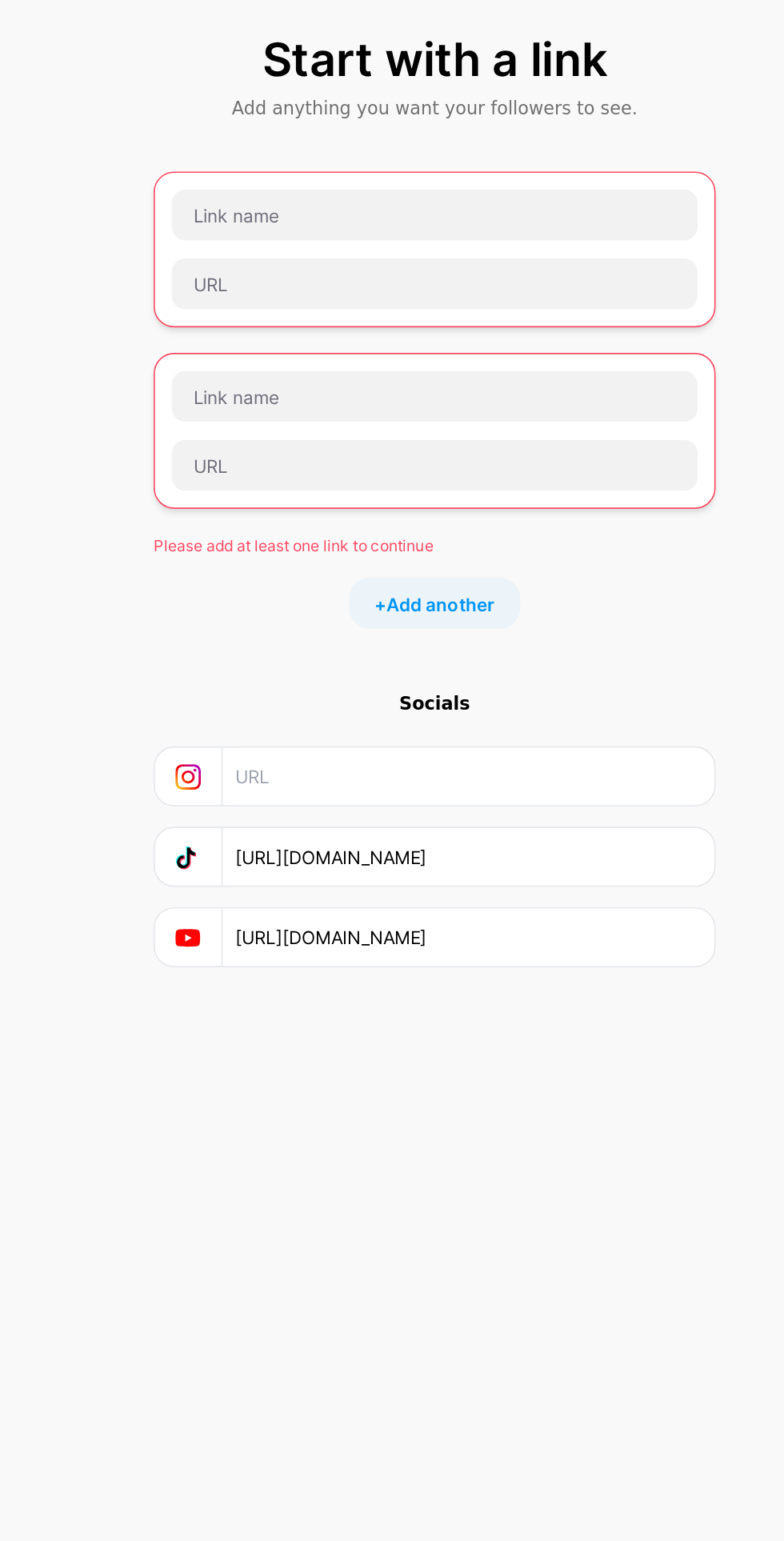
type input "[URL][DOMAIN_NAME]"
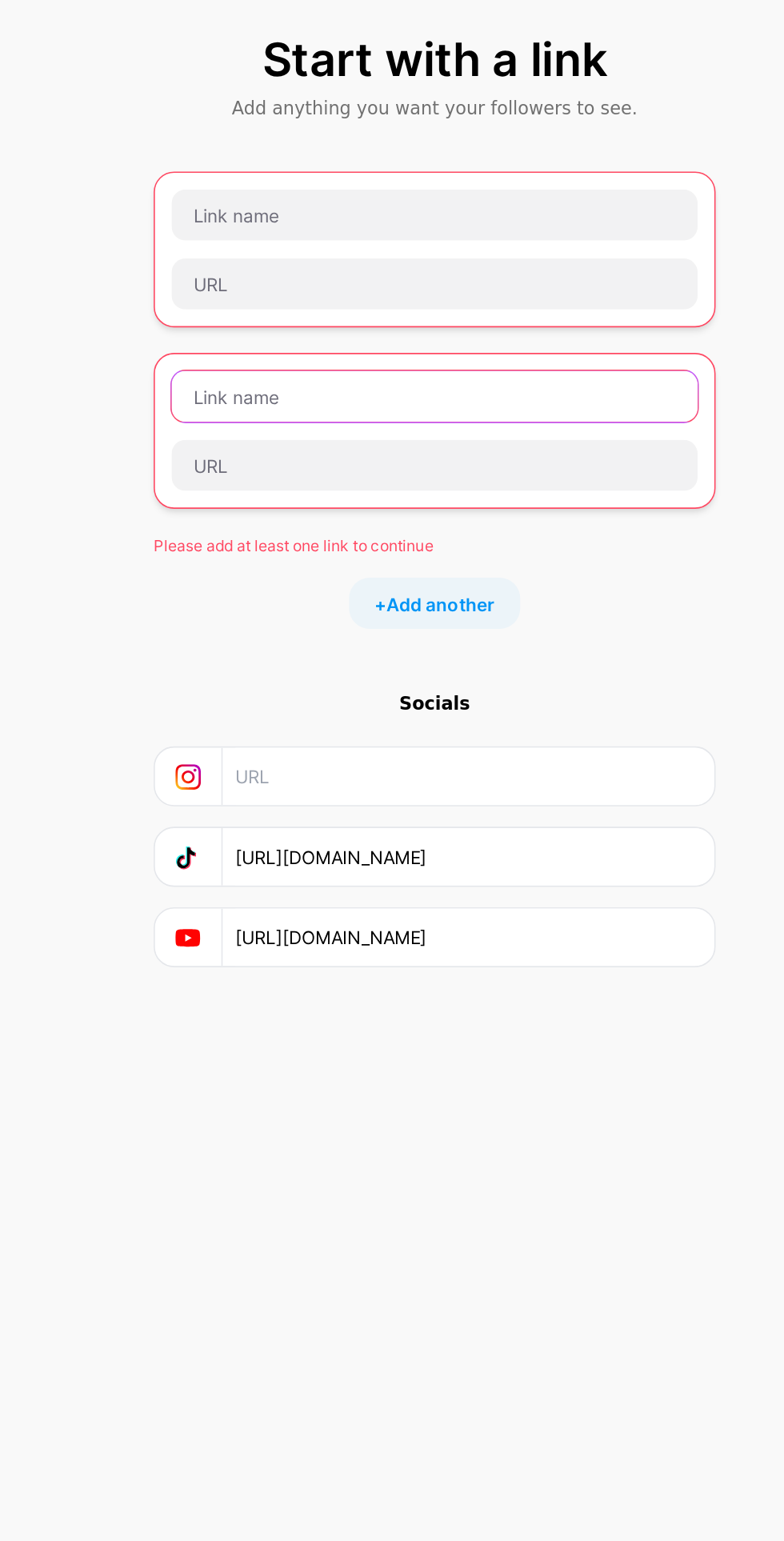
click at [394, 341] on input "text" at bounding box center [392, 341] width 330 height 32
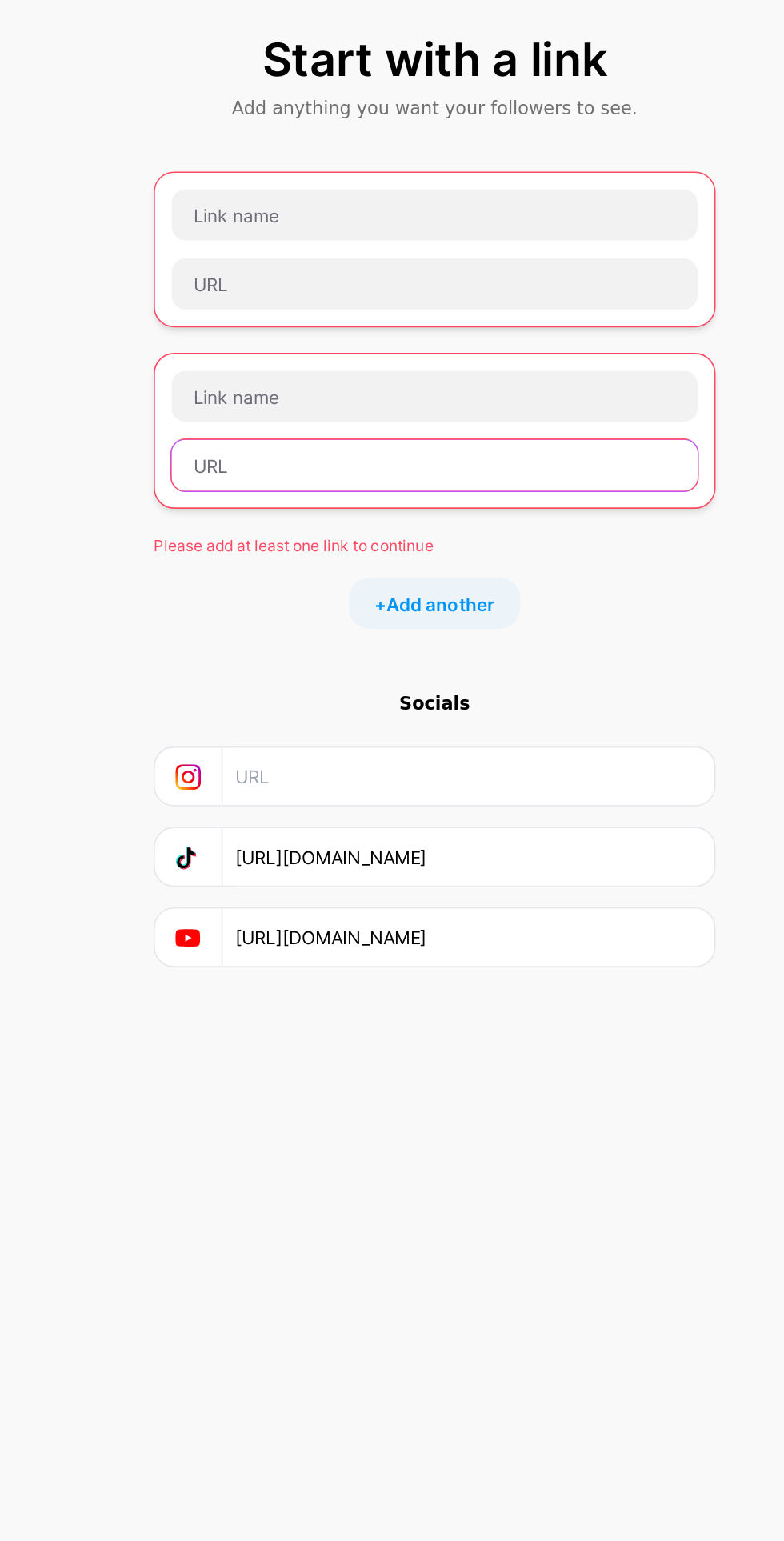
click at [408, 384] on input "text" at bounding box center [392, 383] width 330 height 32
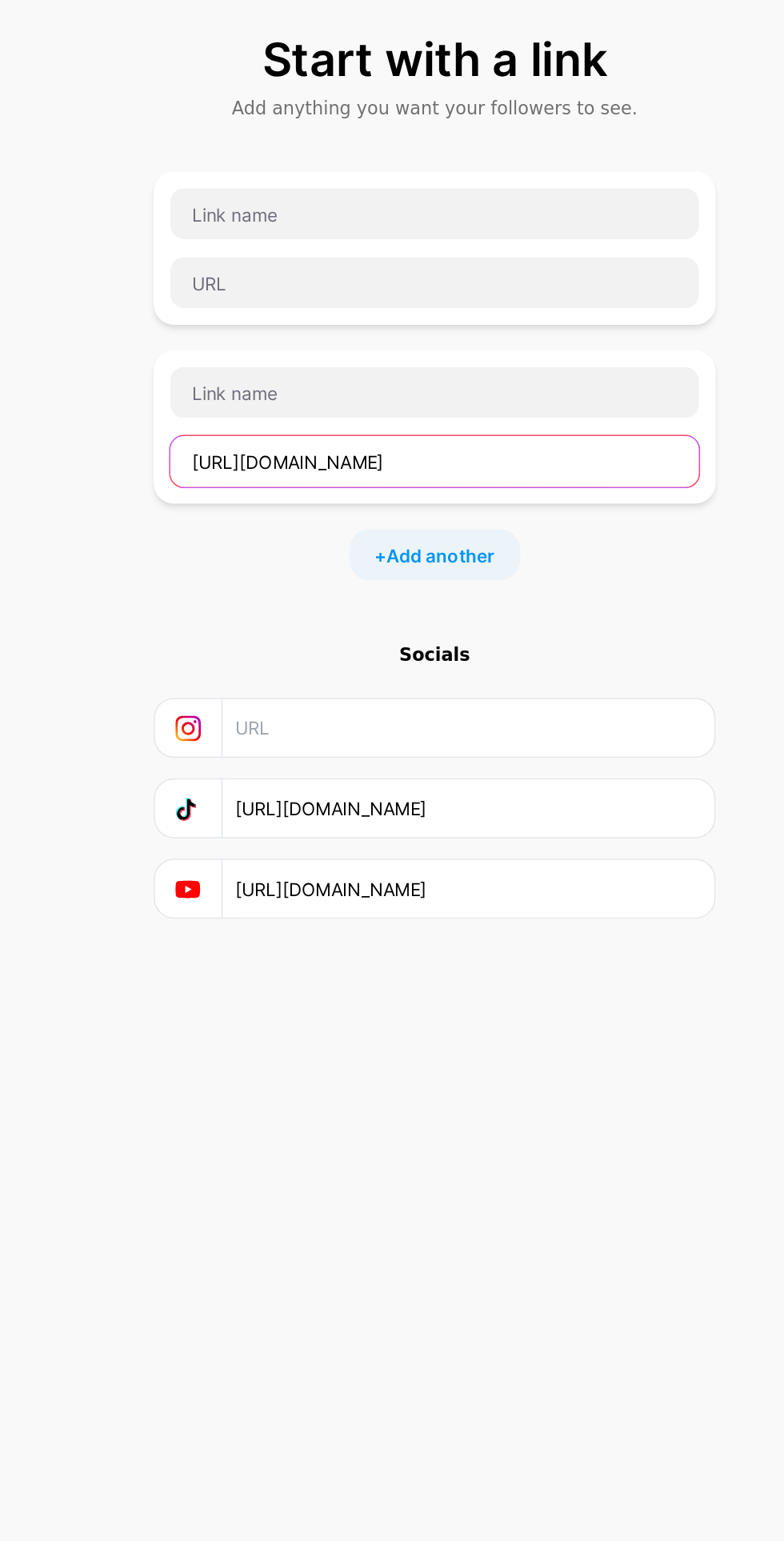
type input "[URL][DOMAIN_NAME]"
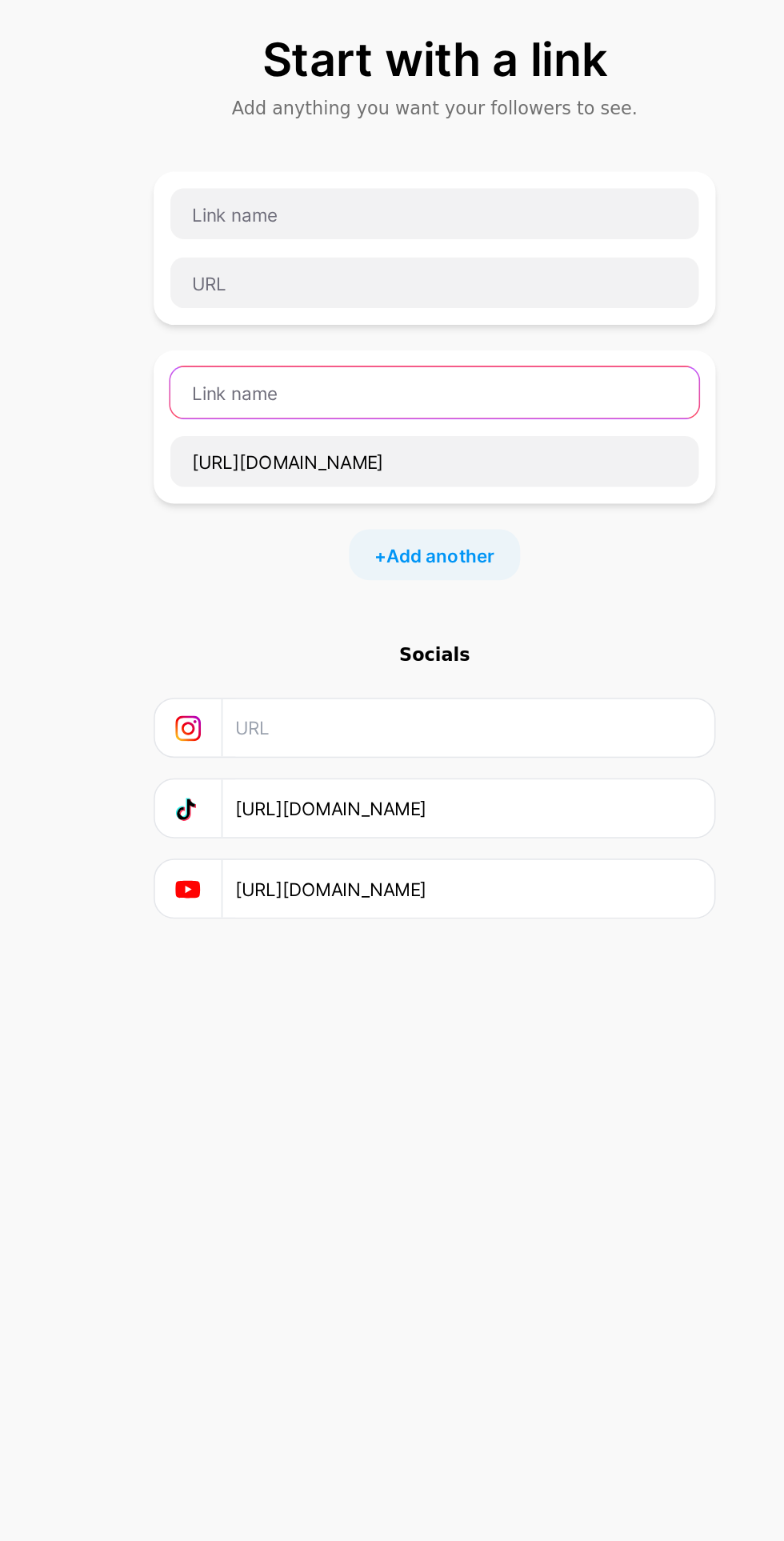
click at [479, 336] on input "text" at bounding box center [392, 338] width 331 height 32
type input "Лайк"
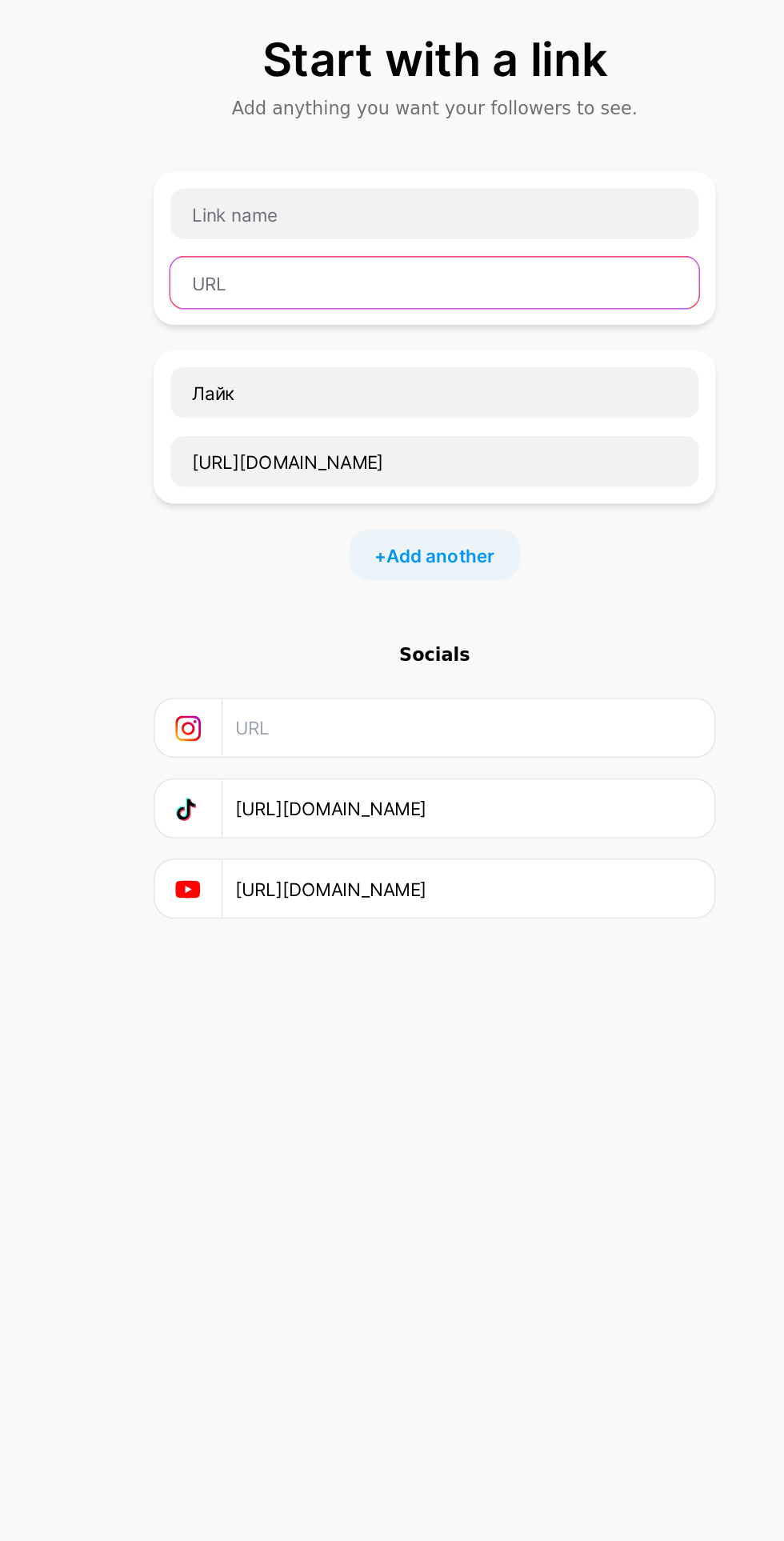
click at [417, 265] on input "text" at bounding box center [392, 269] width 331 height 32
type input "[URL][DOMAIN_NAME]"
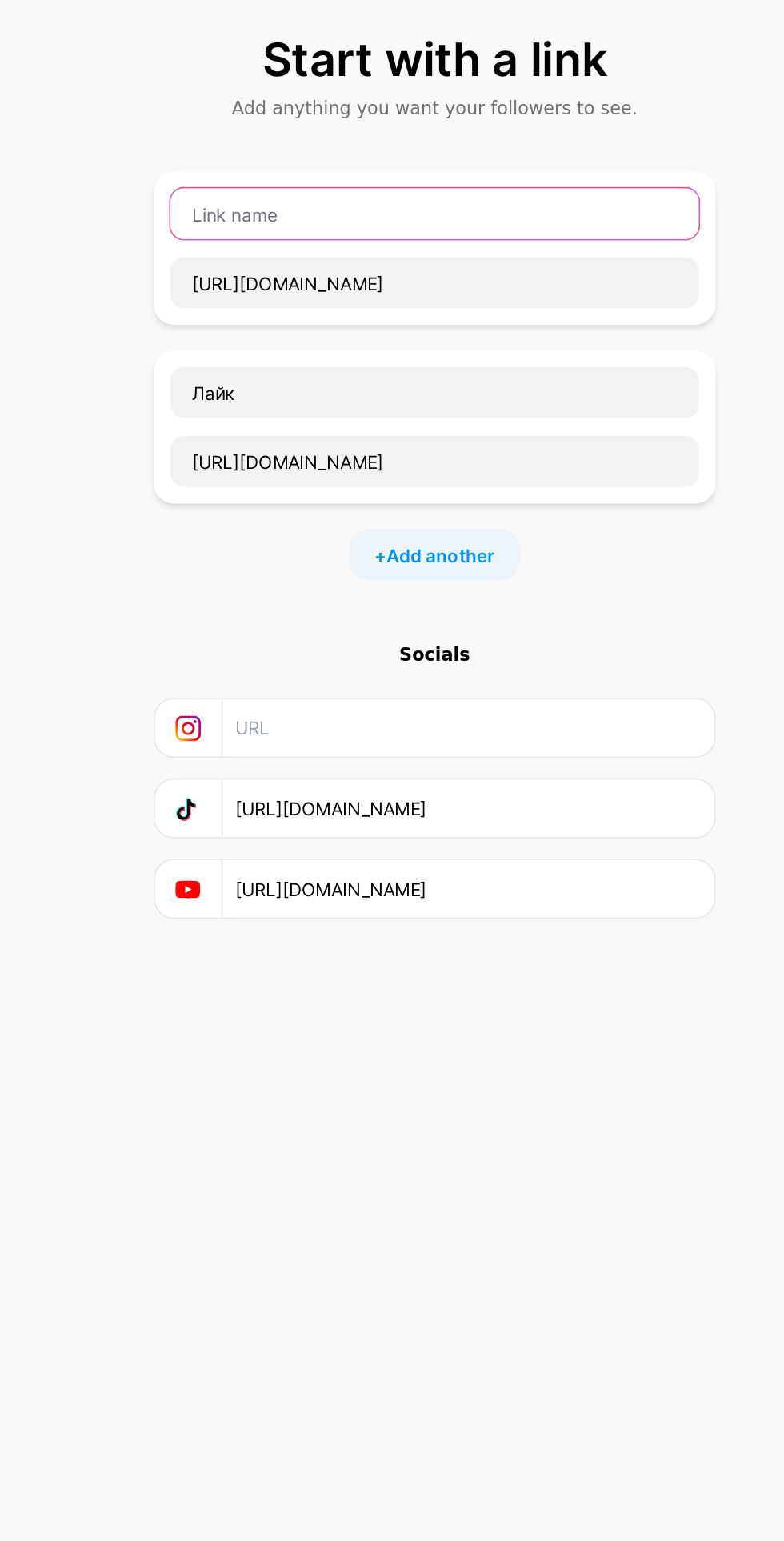
click at [467, 226] on input "text" at bounding box center [392, 226] width 331 height 32
type input "Мой друг [PERSON_NAME]"
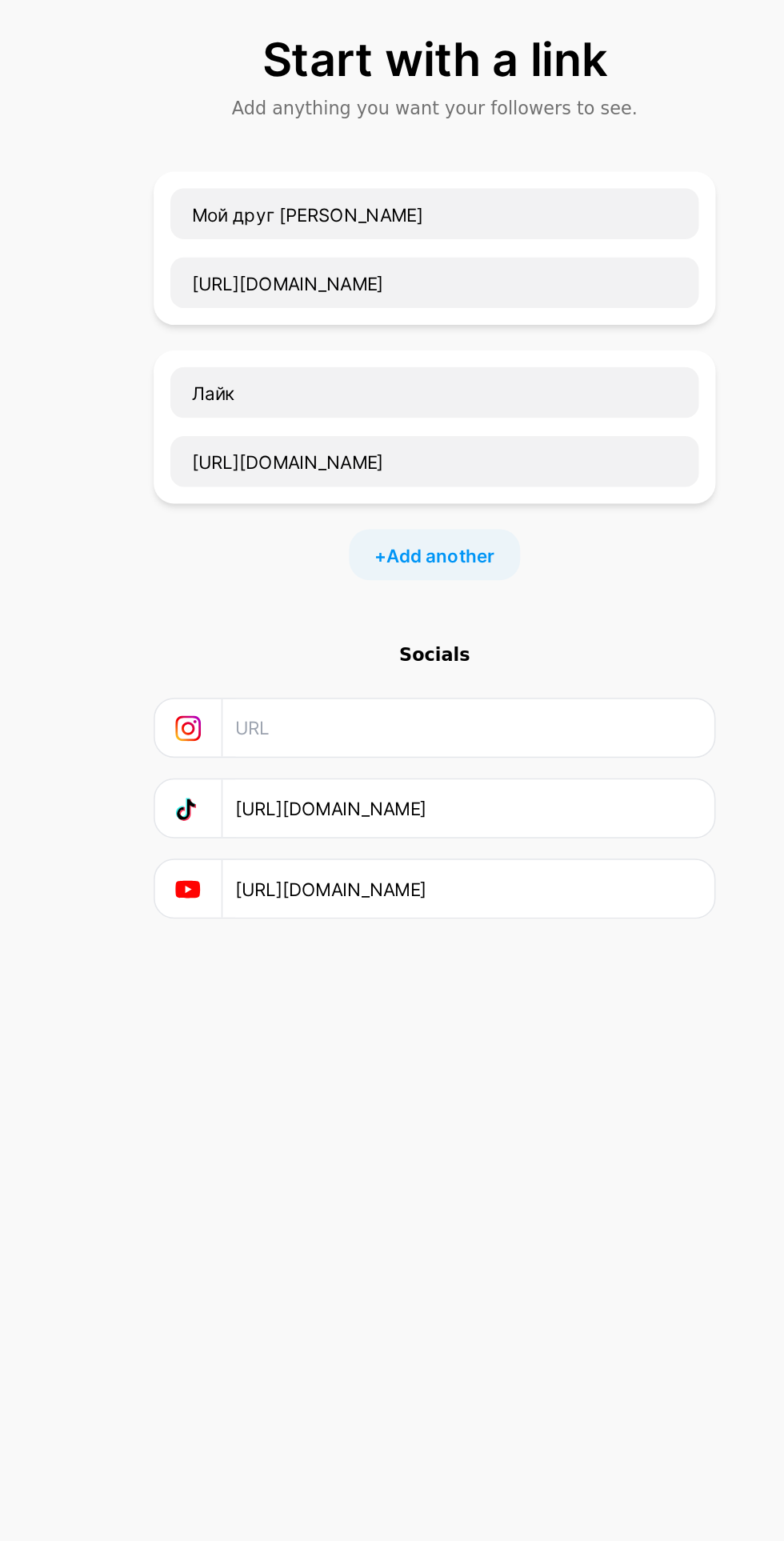
click at [406, 438] on span "Add another" at bounding box center [396, 439] width 68 height 16
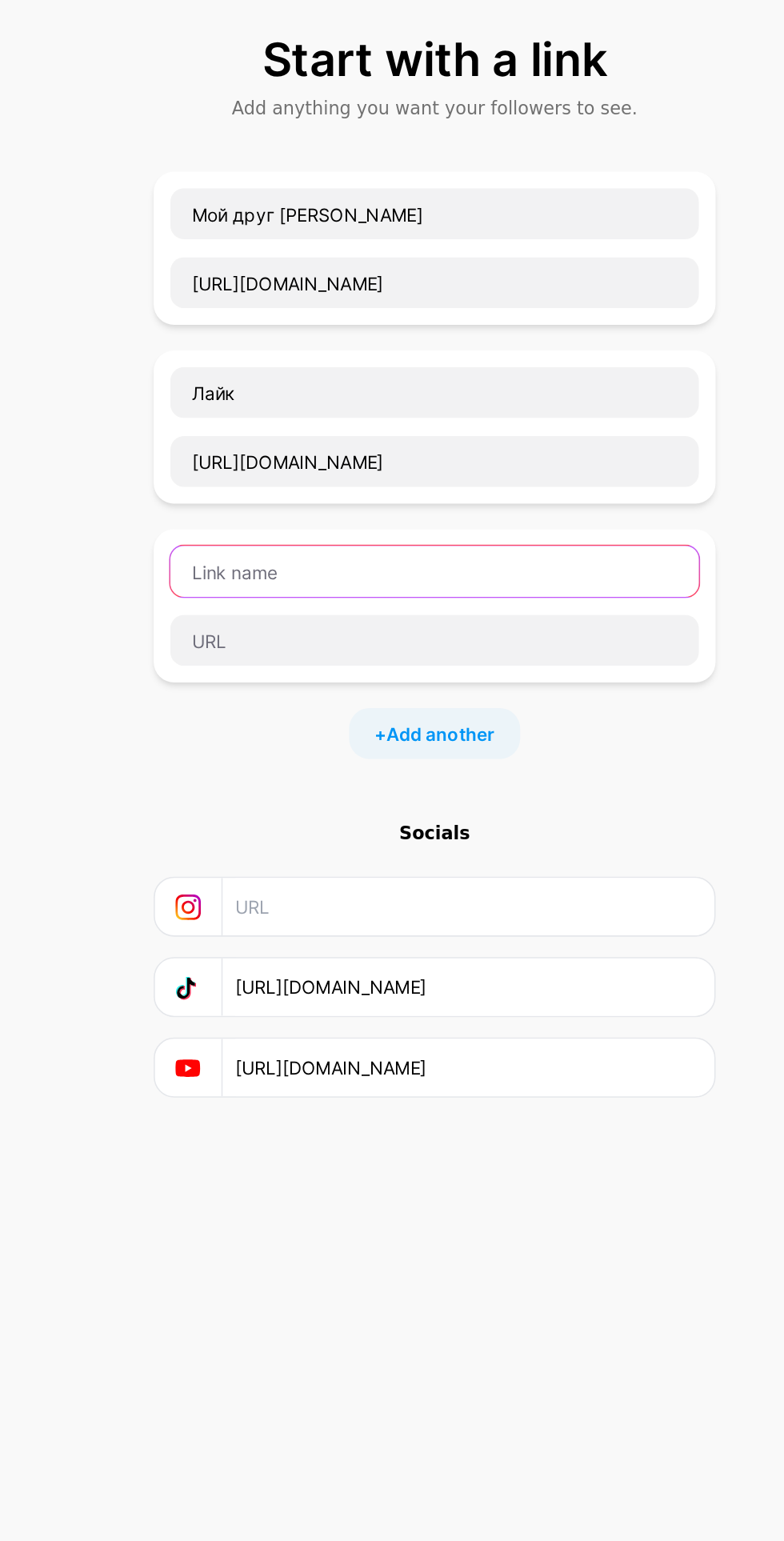
click at [482, 453] on input "text" at bounding box center [392, 450] width 331 height 32
type input "Мой фанат"
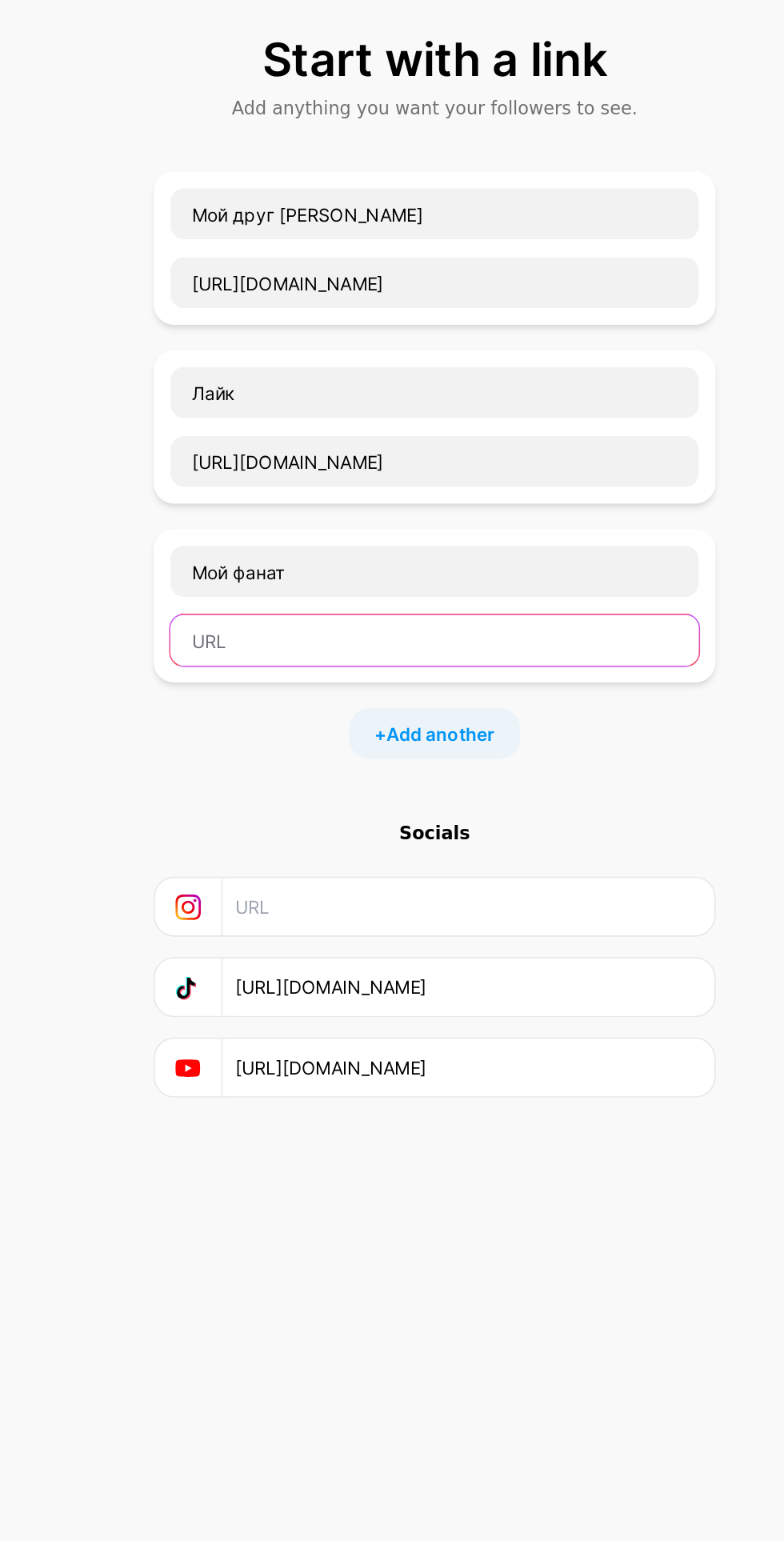
click at [317, 487] on input "text" at bounding box center [392, 494] width 331 height 32
type input "[URL][DOMAIN_NAME]"
click at [422, 548] on span "Add another" at bounding box center [396, 552] width 68 height 16
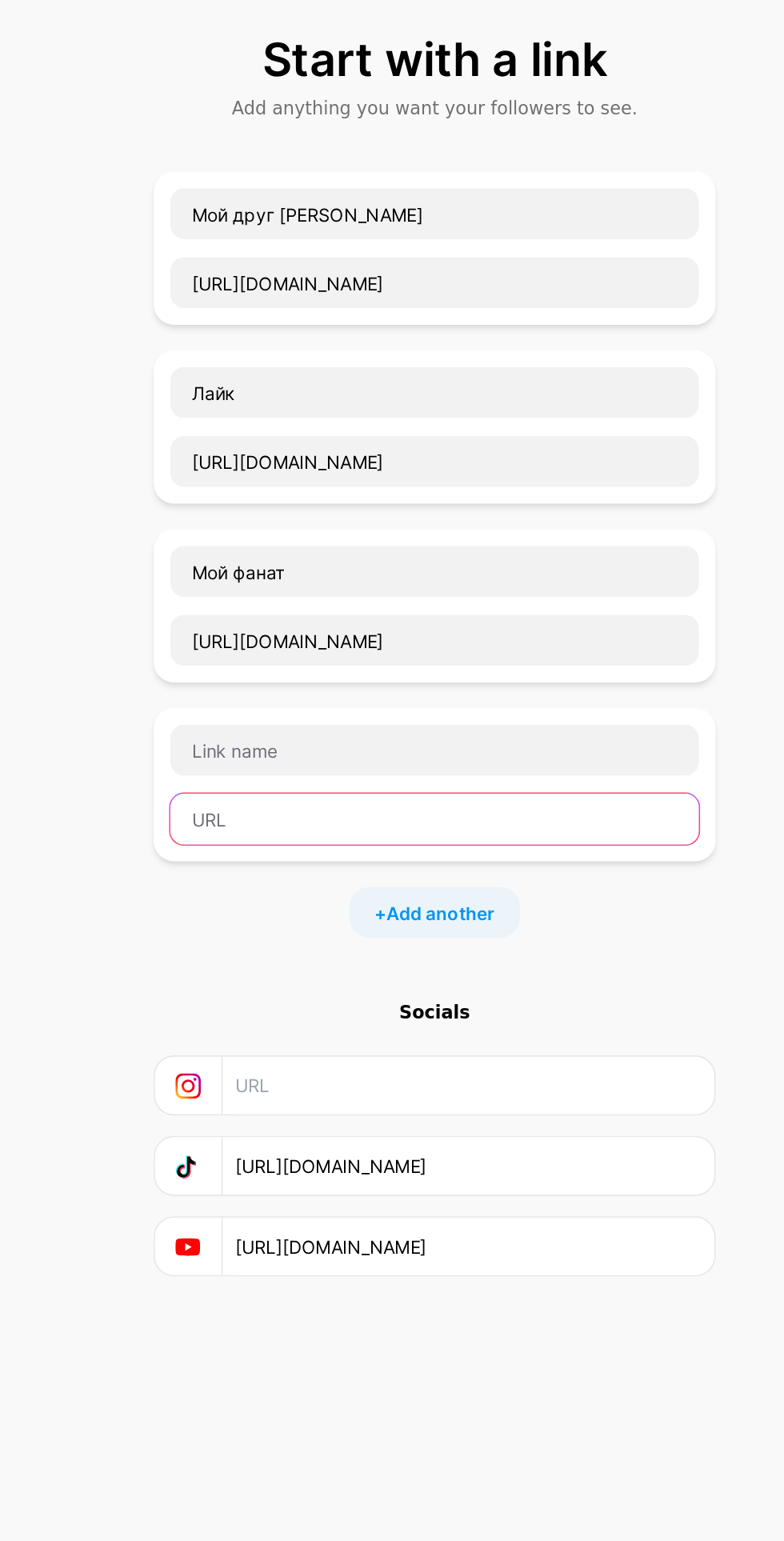
click at [449, 609] on input "text" at bounding box center [392, 605] width 331 height 32
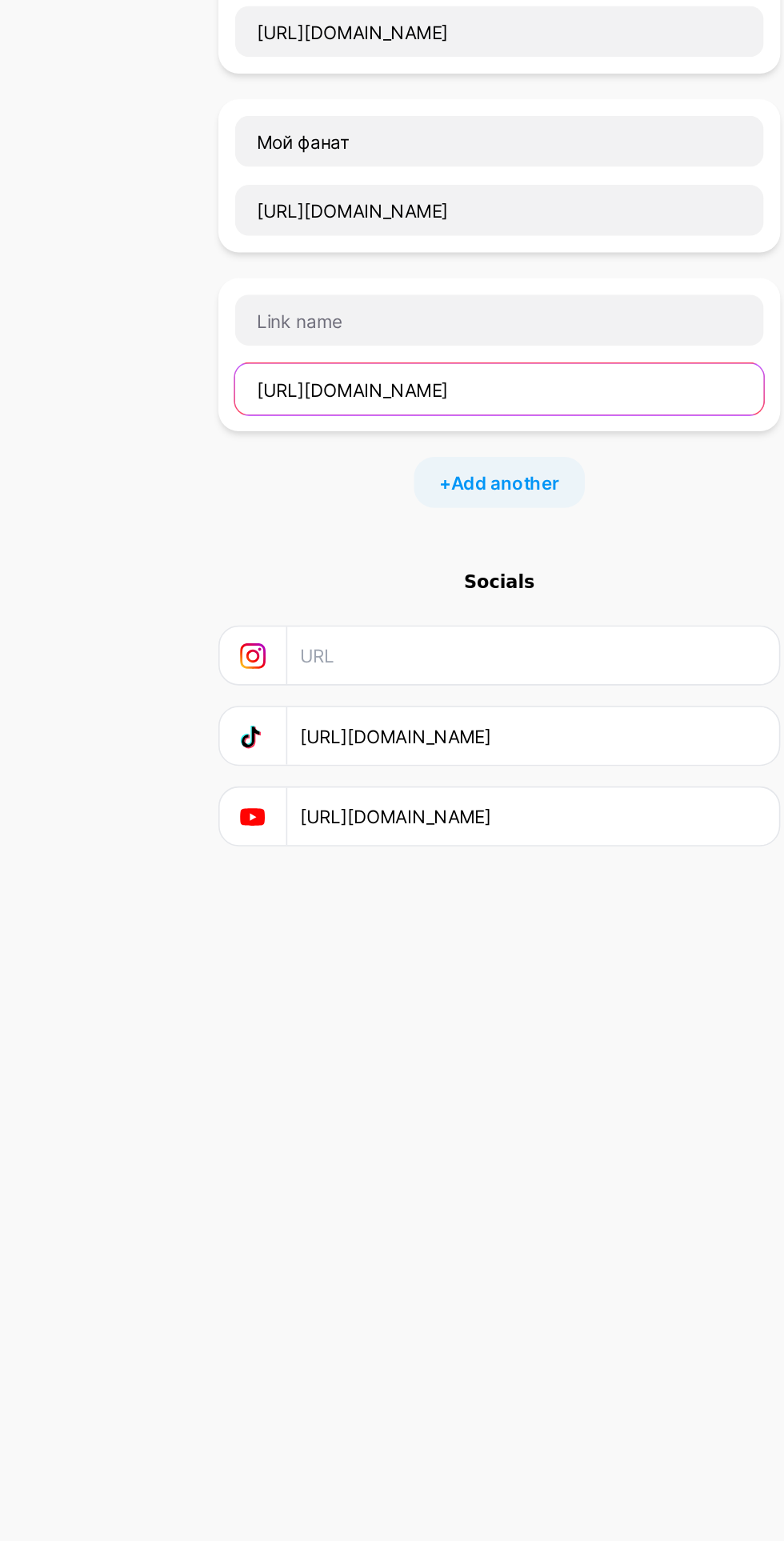
type input "[URL][DOMAIN_NAME]"
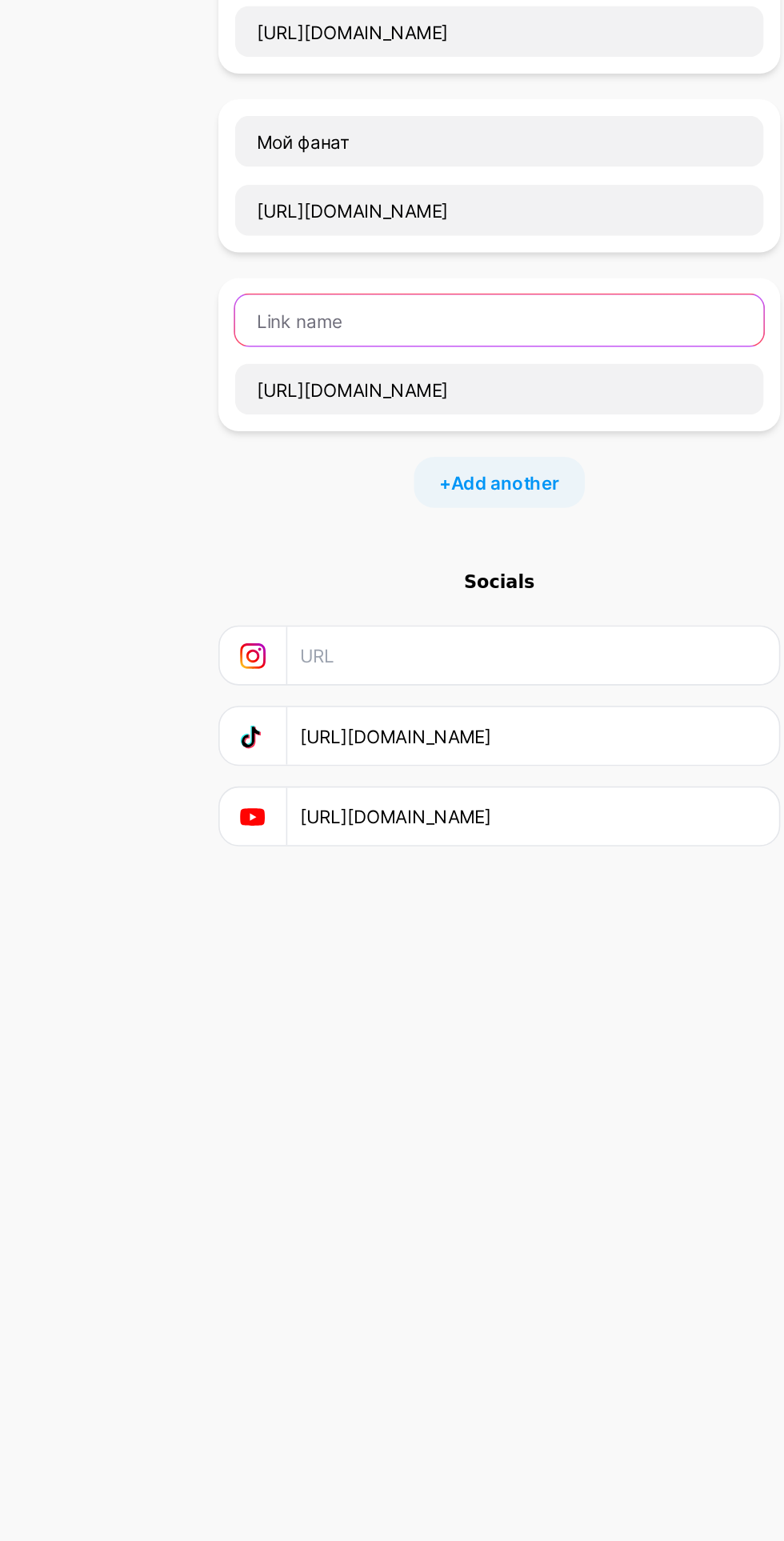
click at [418, 560] on input "text" at bounding box center [392, 562] width 331 height 32
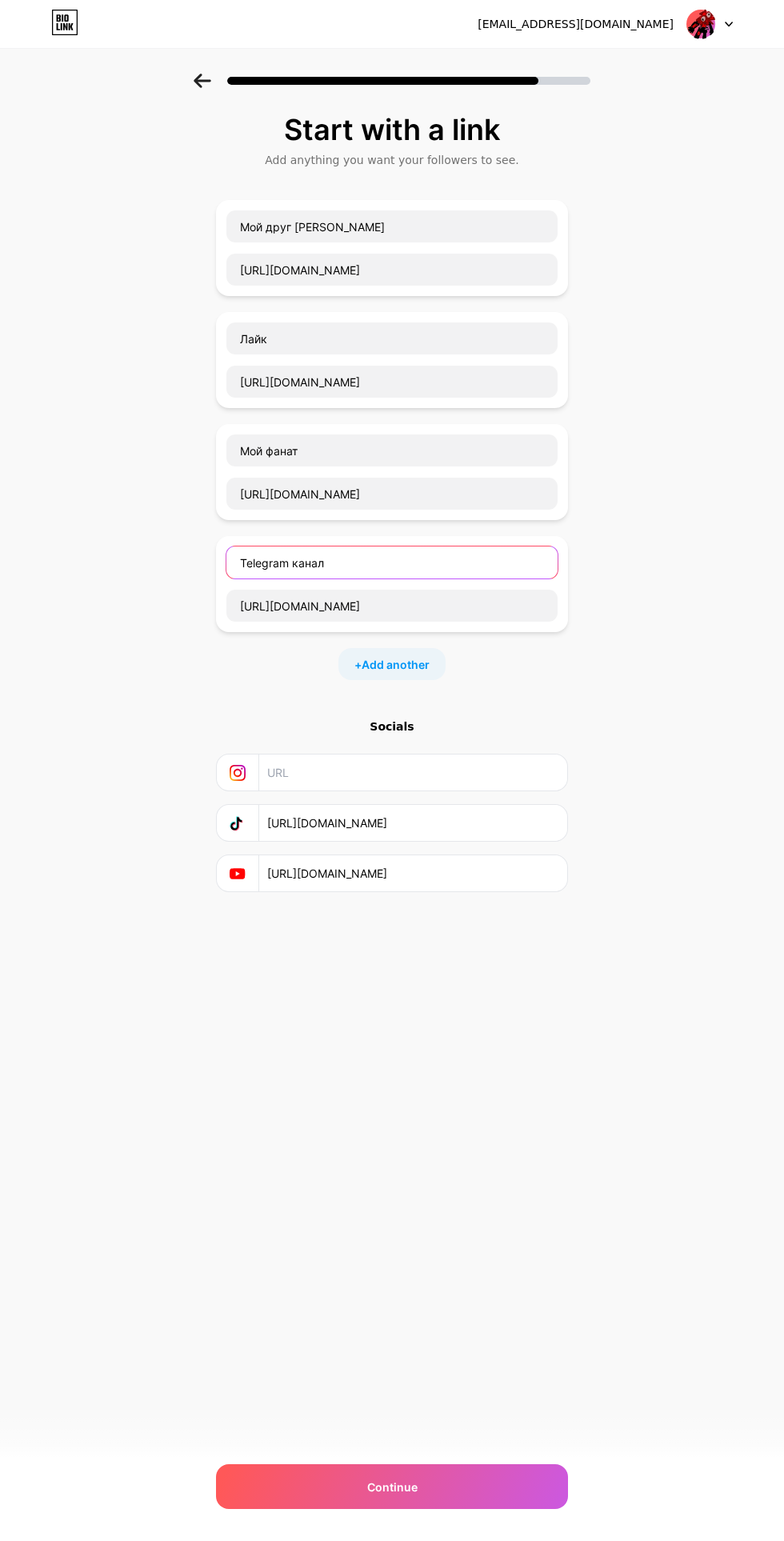
type input "Telegram канал"
click at [518, 1498] on div "Continue" at bounding box center [392, 1487] width 352 height 45
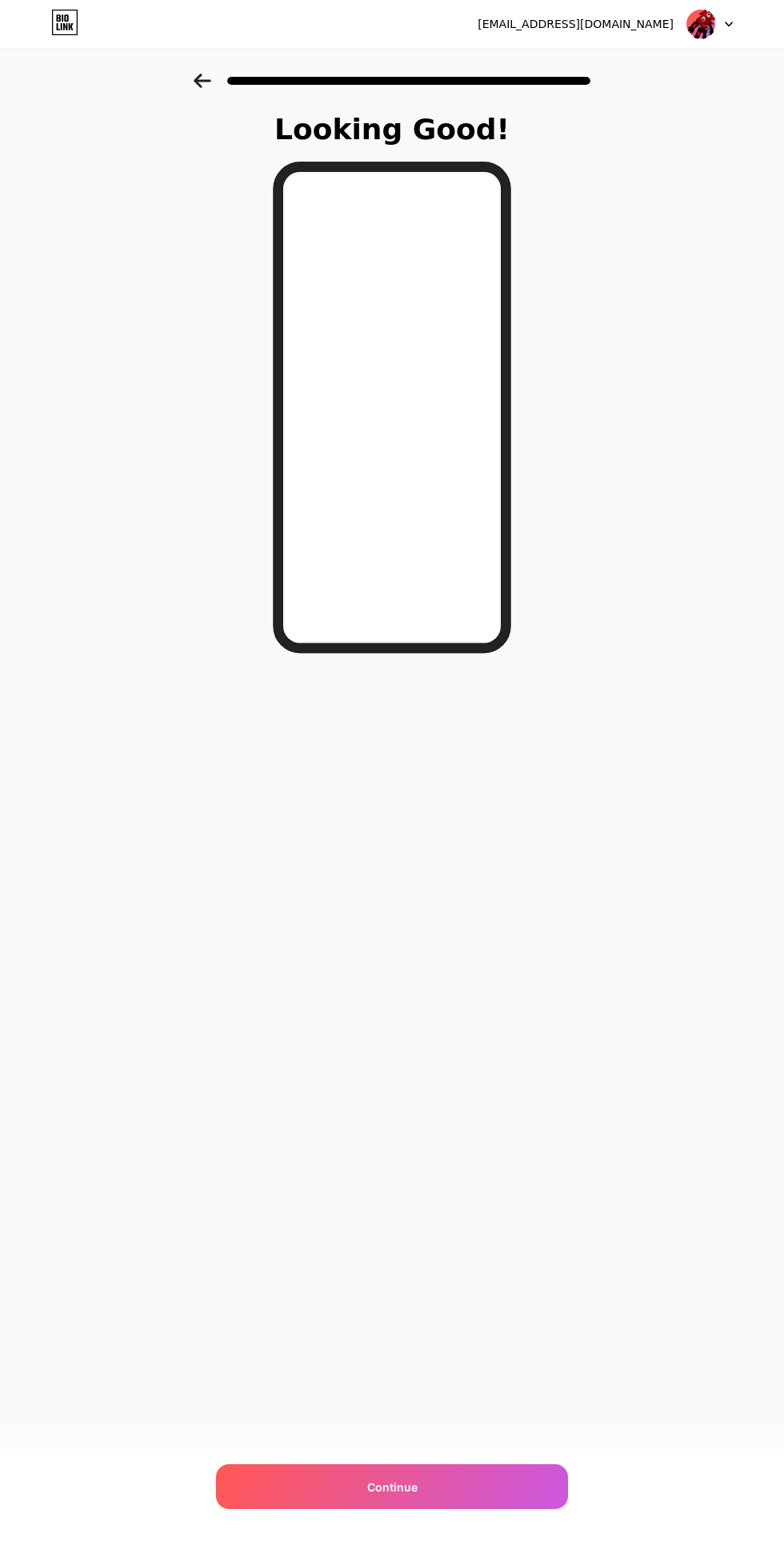
scroll to position [0, 0]
click at [493, 1496] on div "Continue" at bounding box center [392, 1487] width 352 height 45
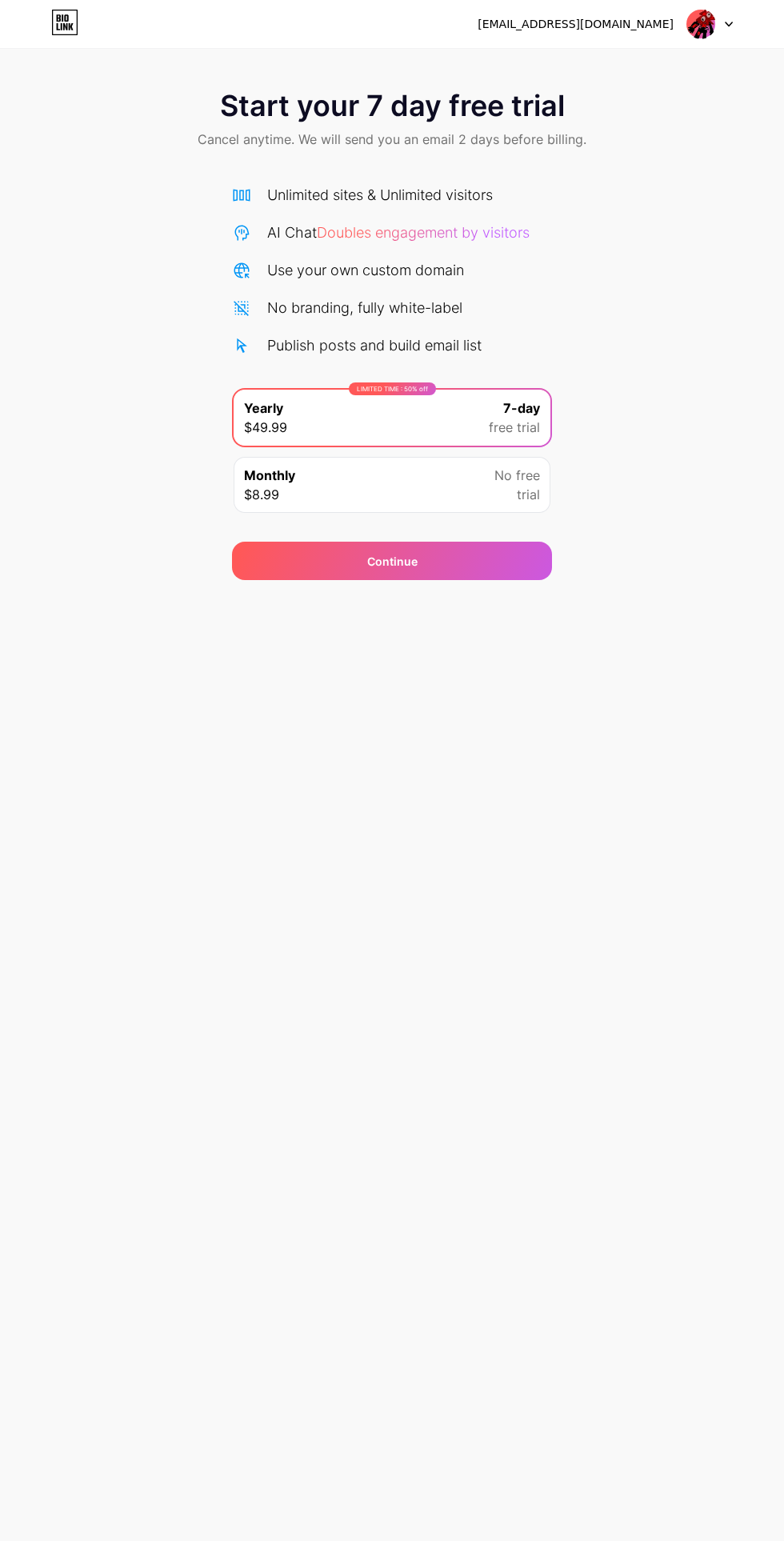
click at [306, 573] on div "Continue" at bounding box center [392, 561] width 320 height 39
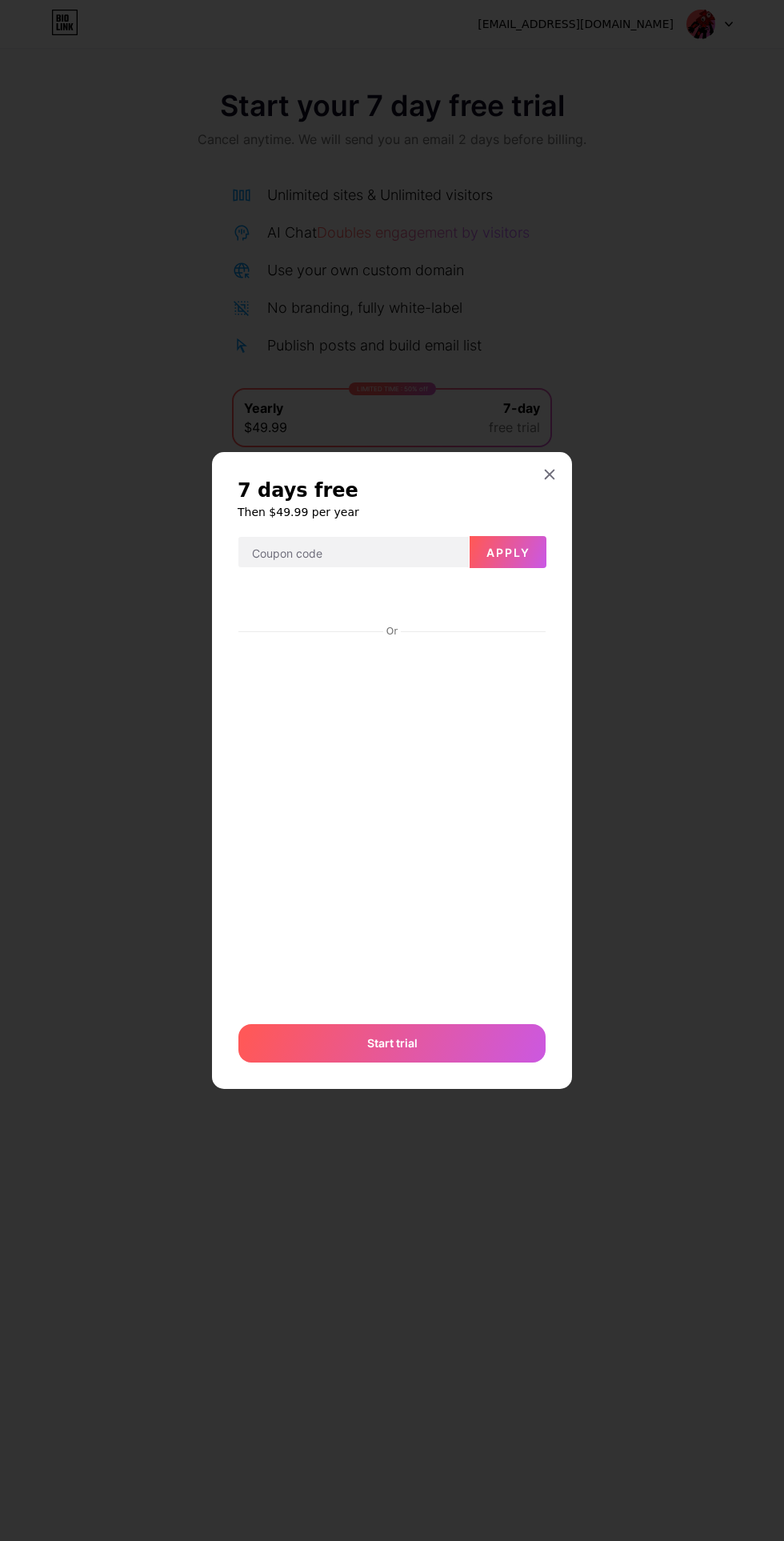
click at [556, 557] on div "7 days free Then $49.99 per year Apply Or Start trial" at bounding box center [392, 770] width 360 height 636
click at [550, 479] on icon at bounding box center [550, 474] width 9 height 9
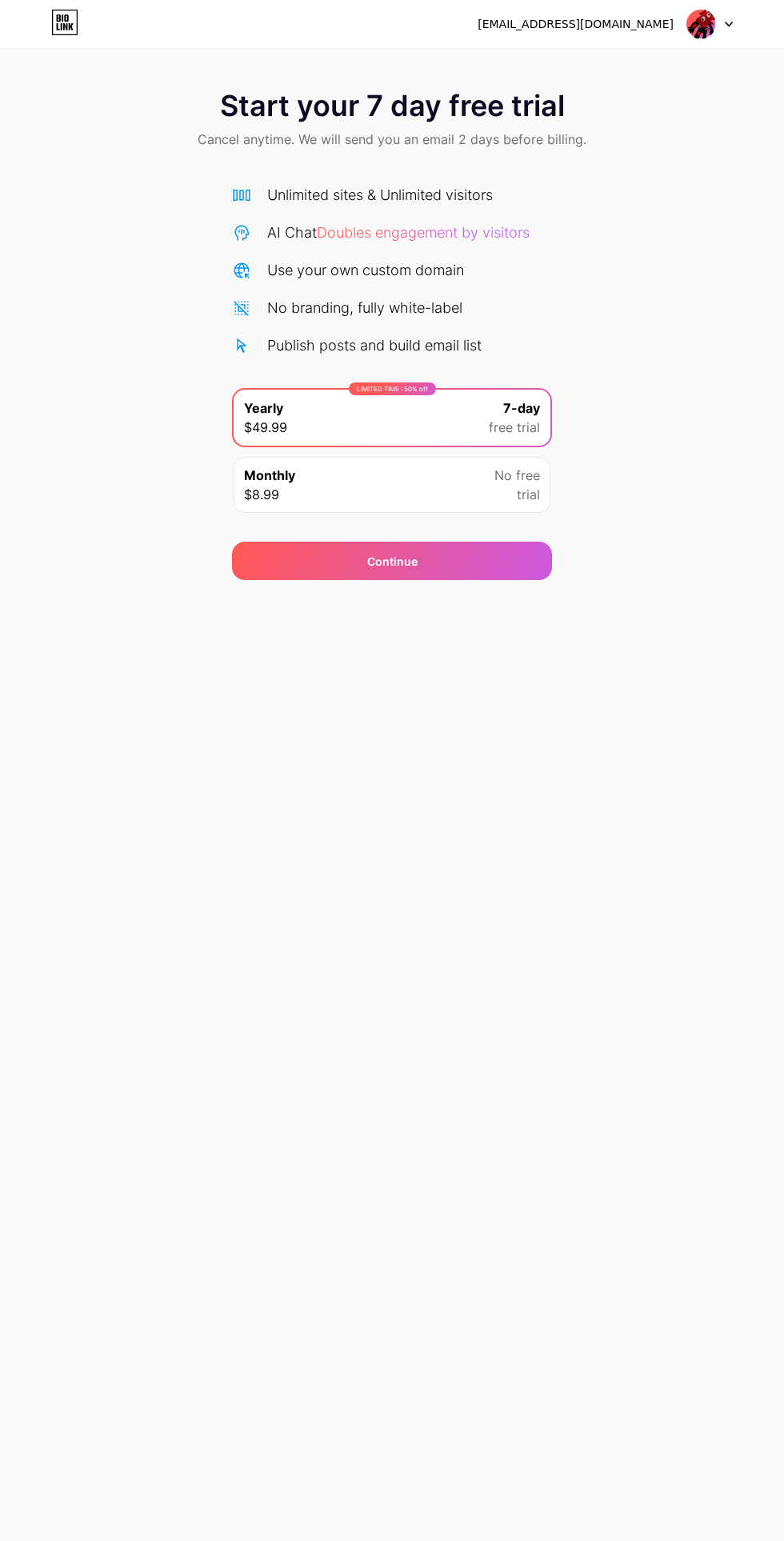
click at [572, 512] on div "Start your 7 day free trial Cancel anytime. We will send you an email 2 days be…" at bounding box center [392, 326] width 784 height 506
